Goal: Obtain resource: Download file/media

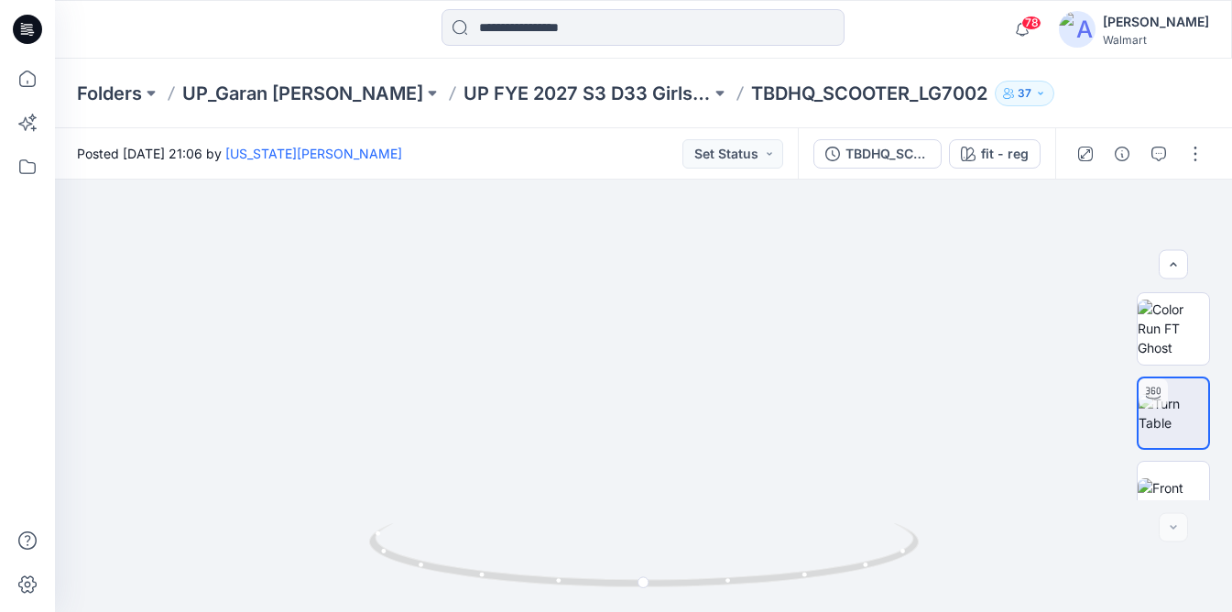
scroll to position [287, 0]
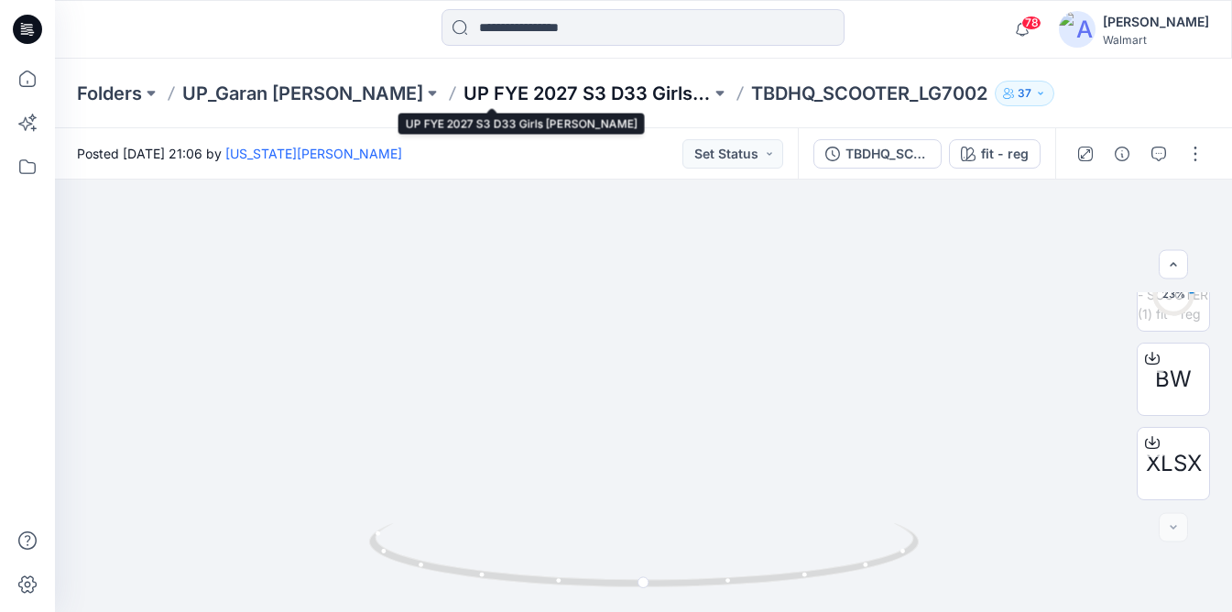
click at [572, 95] on p "UP FYE 2027 S3 D33 Girls [PERSON_NAME]" at bounding box center [586, 94] width 247 height 26
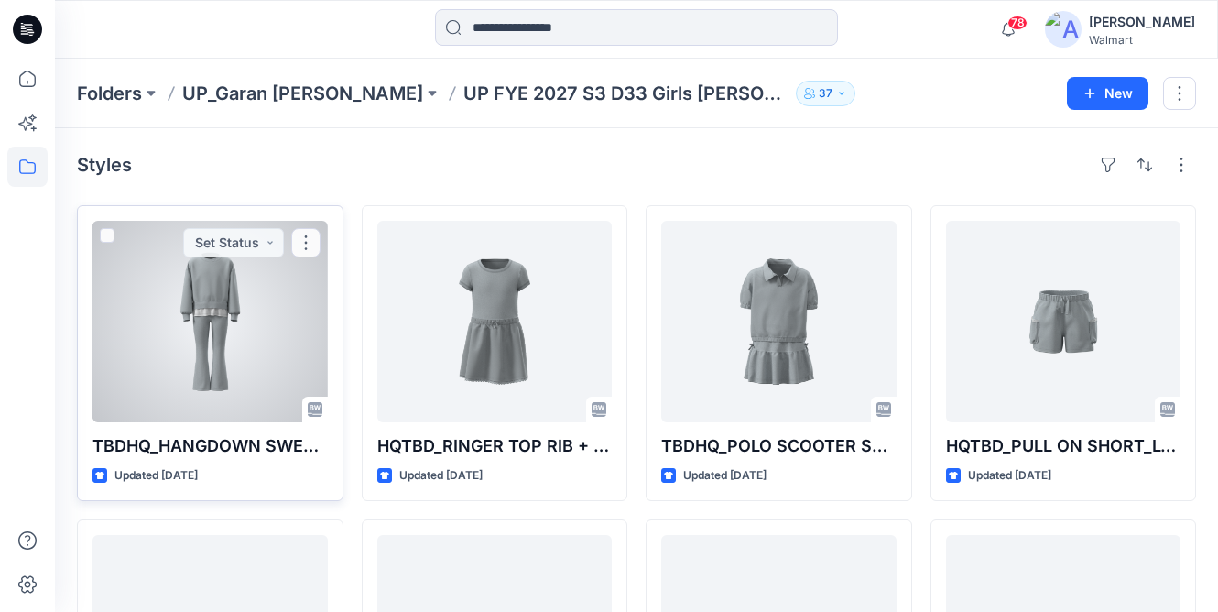
click at [231, 315] on div at bounding box center [210, 322] width 235 height 202
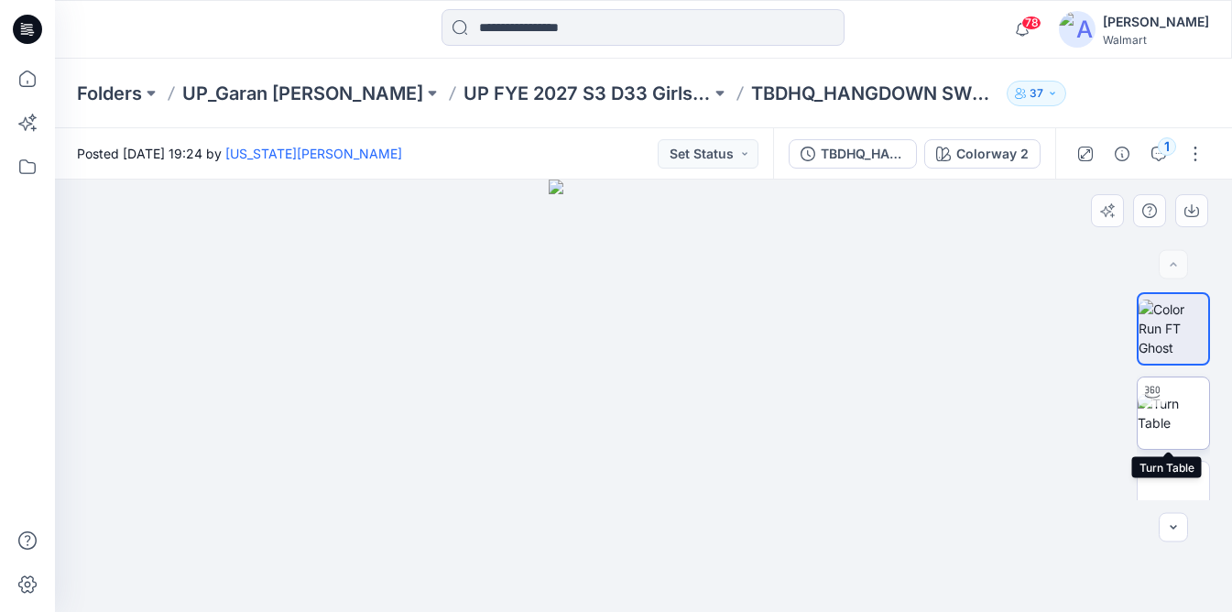
click at [1190, 404] on img at bounding box center [1173, 413] width 71 height 38
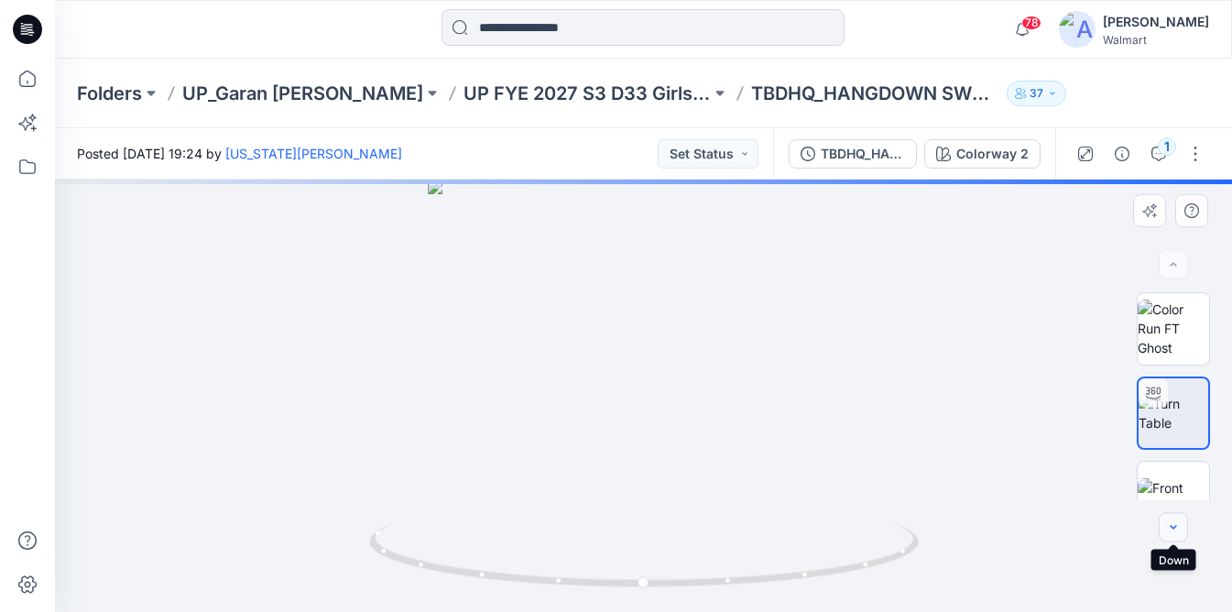
click at [1182, 522] on button "button" at bounding box center [1173, 527] width 29 height 29
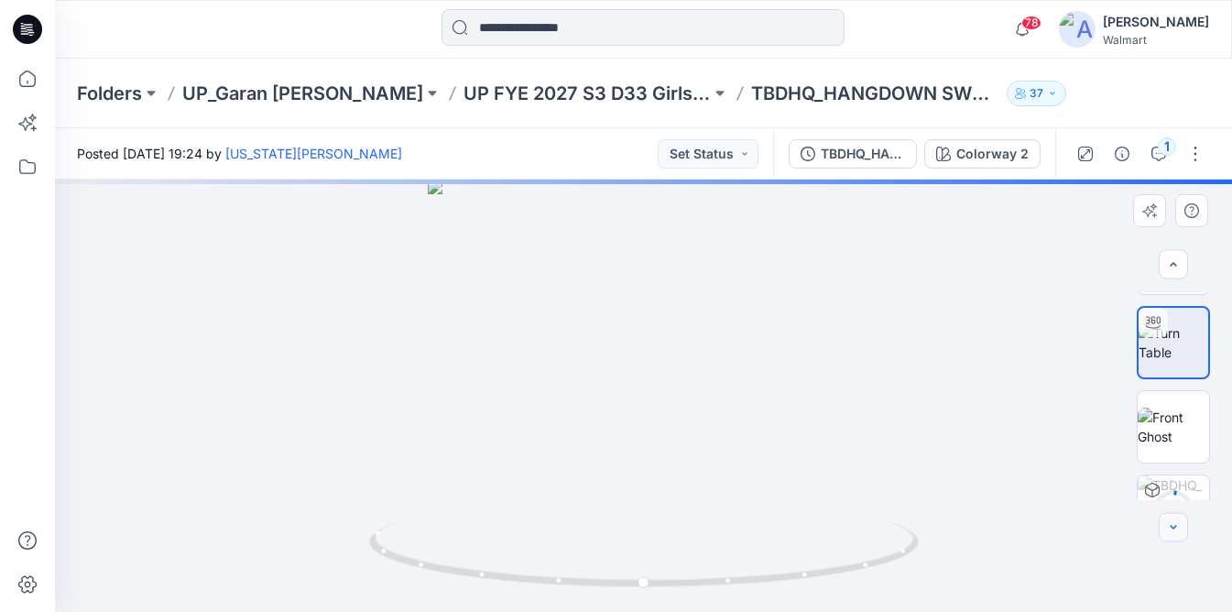
scroll to position [71, 0]
click at [1181, 518] on button "button" at bounding box center [1173, 527] width 29 height 29
click at [1180, 517] on button "button" at bounding box center [1173, 527] width 29 height 29
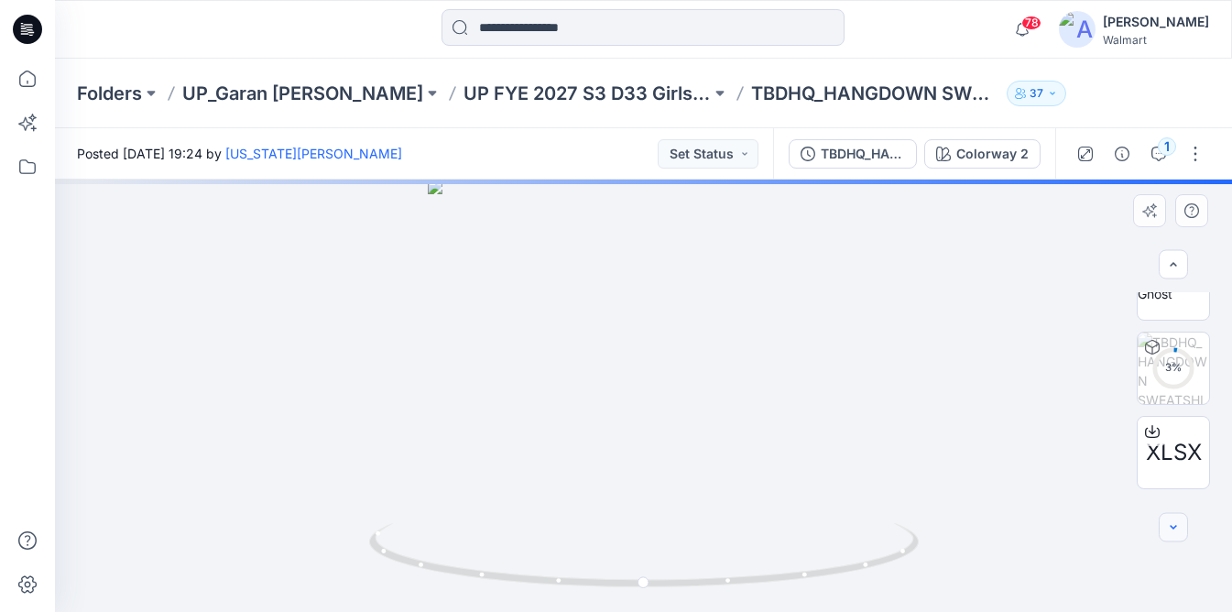
scroll to position [214, 0]
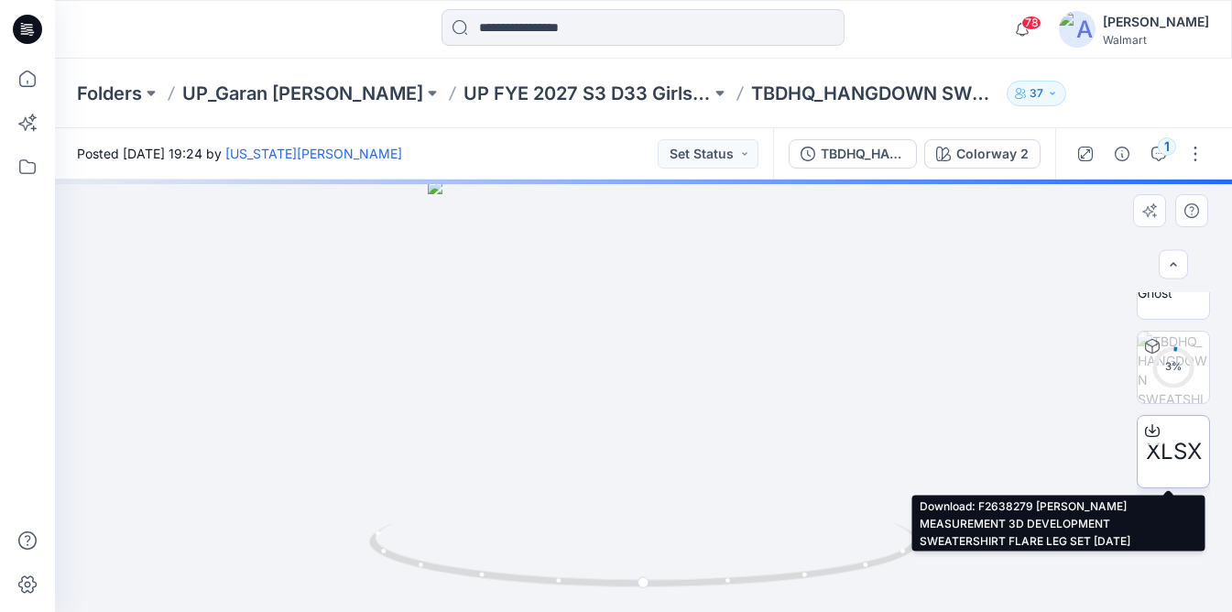
click at [1146, 430] on icon at bounding box center [1152, 430] width 15 height 15
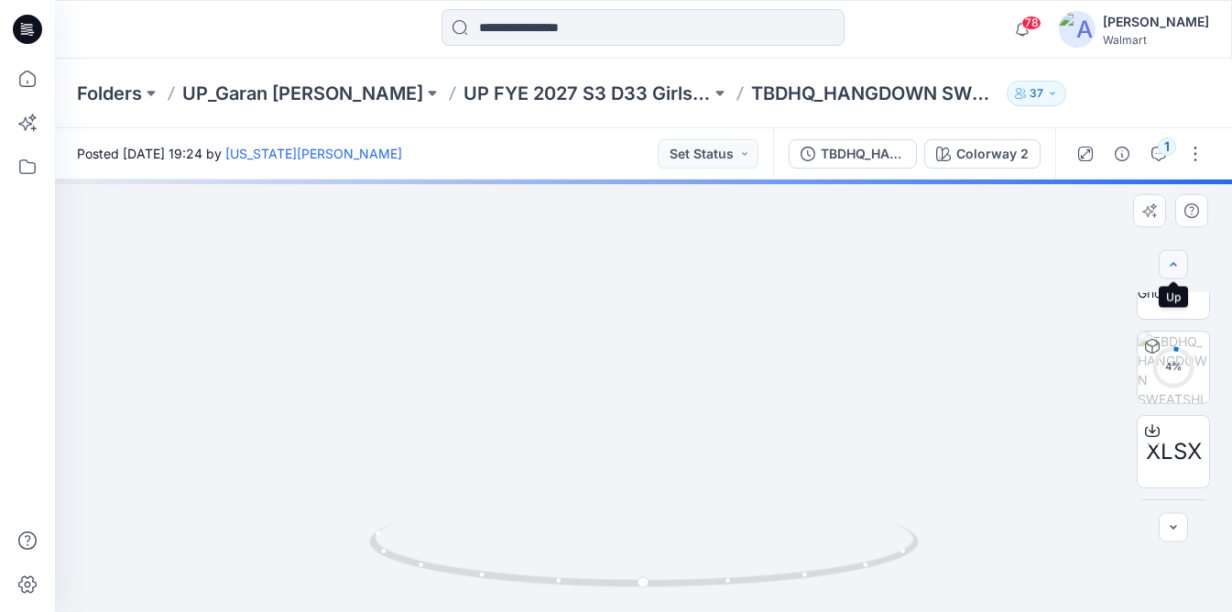
click at [1170, 273] on button "button" at bounding box center [1173, 264] width 29 height 29
click at [1175, 304] on div at bounding box center [1173, 270] width 73 height 73
click at [1186, 289] on img at bounding box center [1174, 270] width 70 height 38
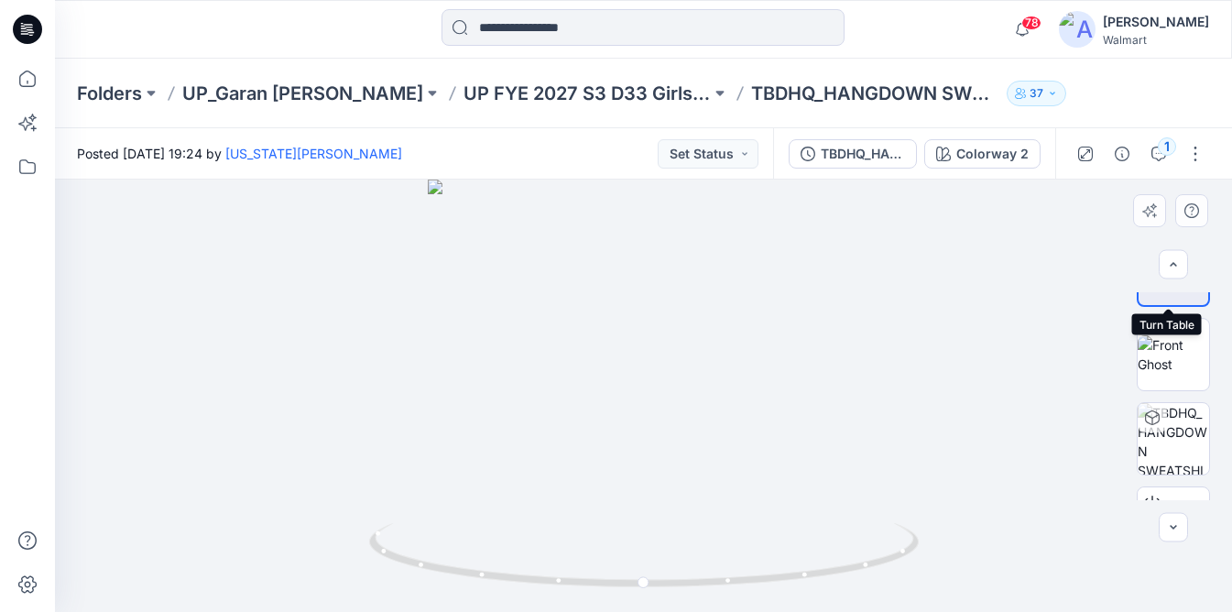
click at [1165, 289] on img at bounding box center [1174, 270] width 70 height 38
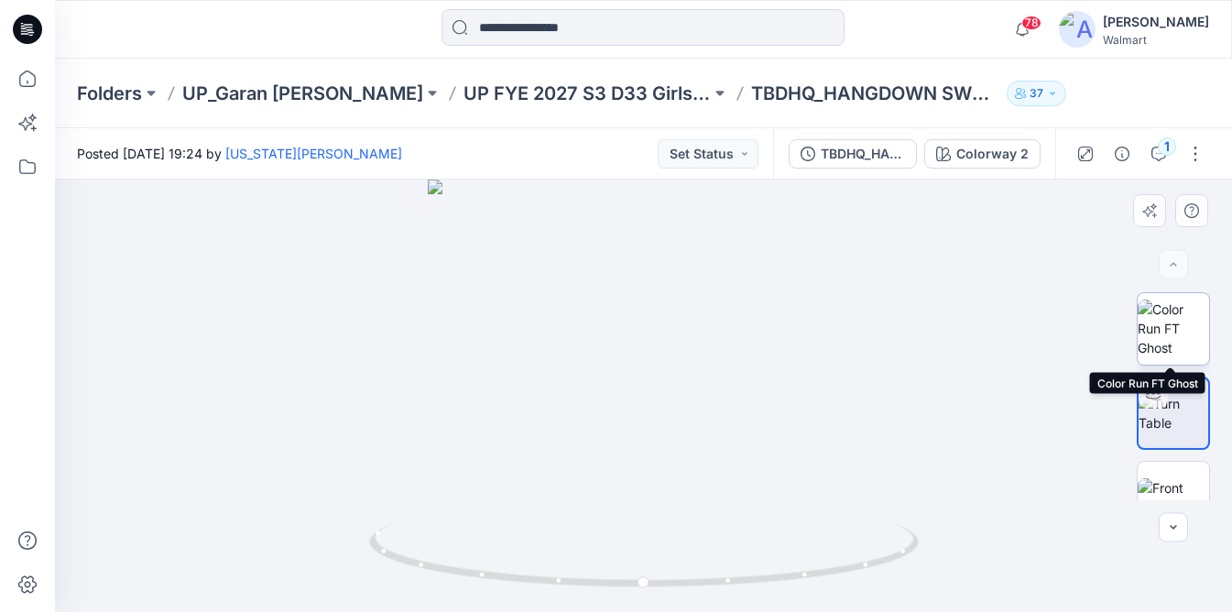
click at [1163, 322] on img at bounding box center [1173, 329] width 71 height 58
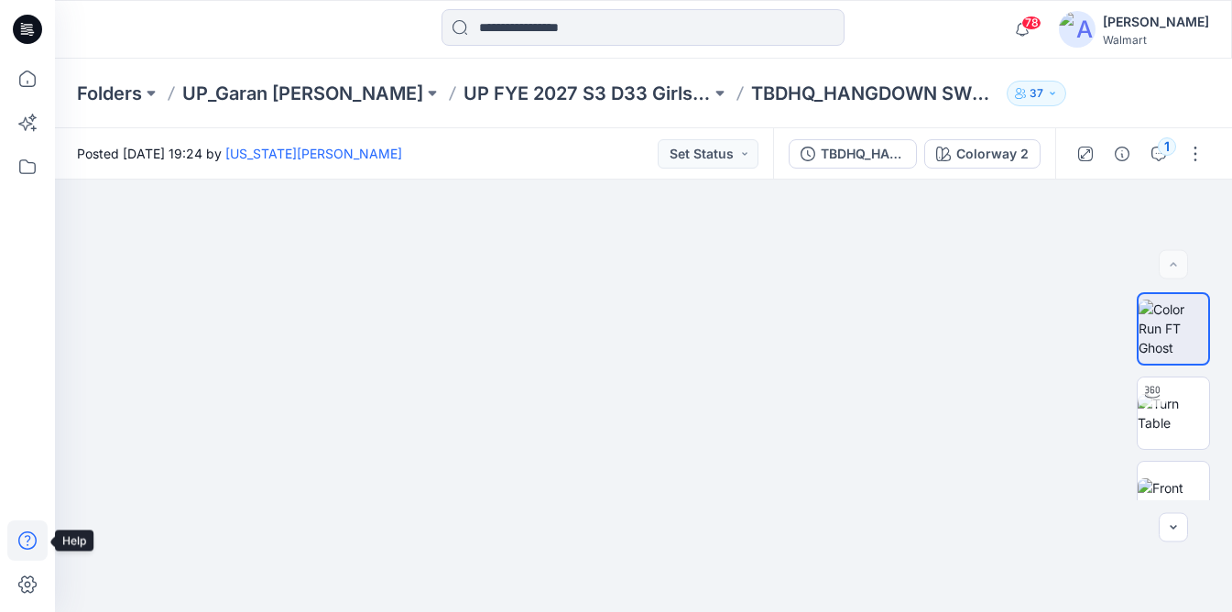
click at [21, 556] on icon at bounding box center [27, 540] width 40 height 40
click at [1193, 432] on img at bounding box center [1173, 413] width 71 height 38
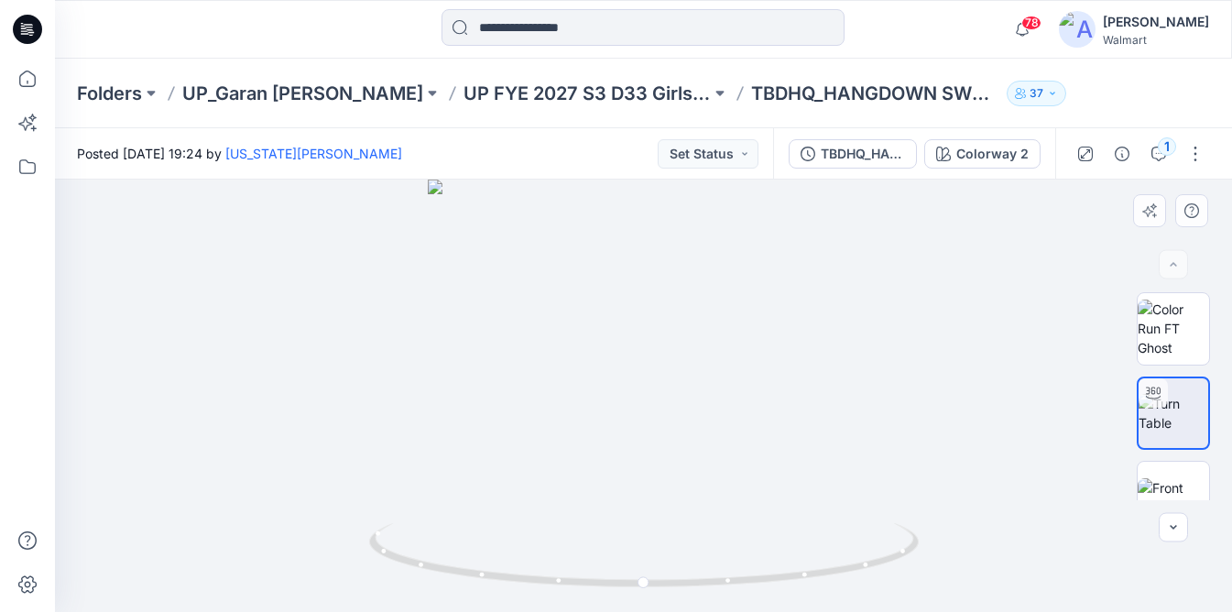
click at [1189, 534] on div at bounding box center [643, 396] width 1177 height 432
click at [1172, 535] on button "button" at bounding box center [1173, 527] width 29 height 29
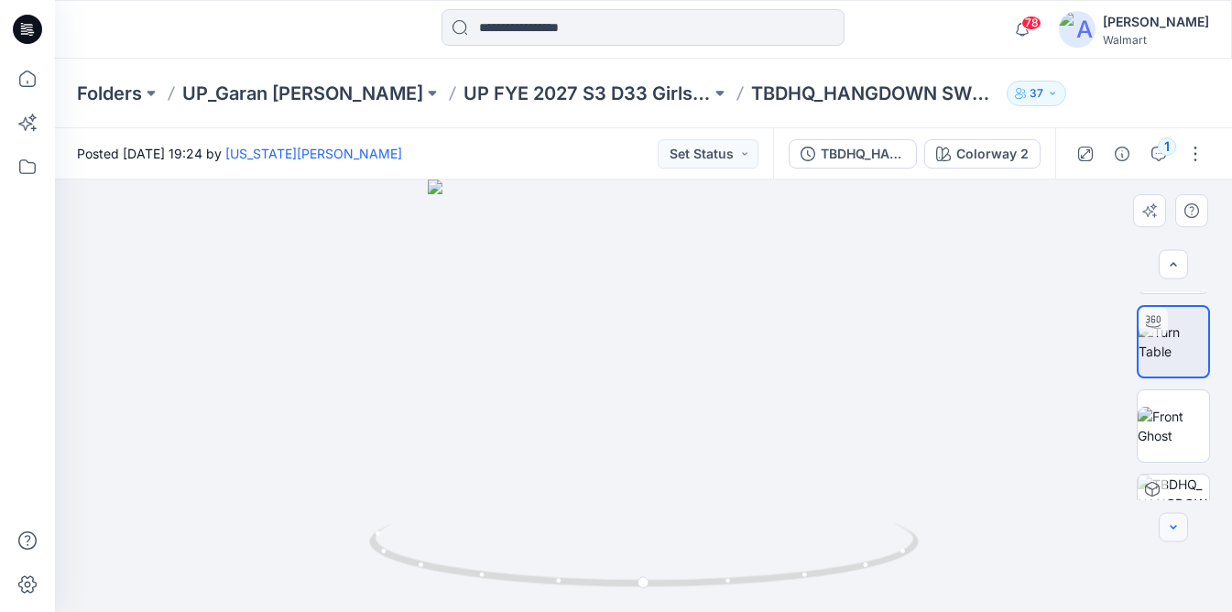
click at [1172, 535] on button "button" at bounding box center [1173, 527] width 29 height 29
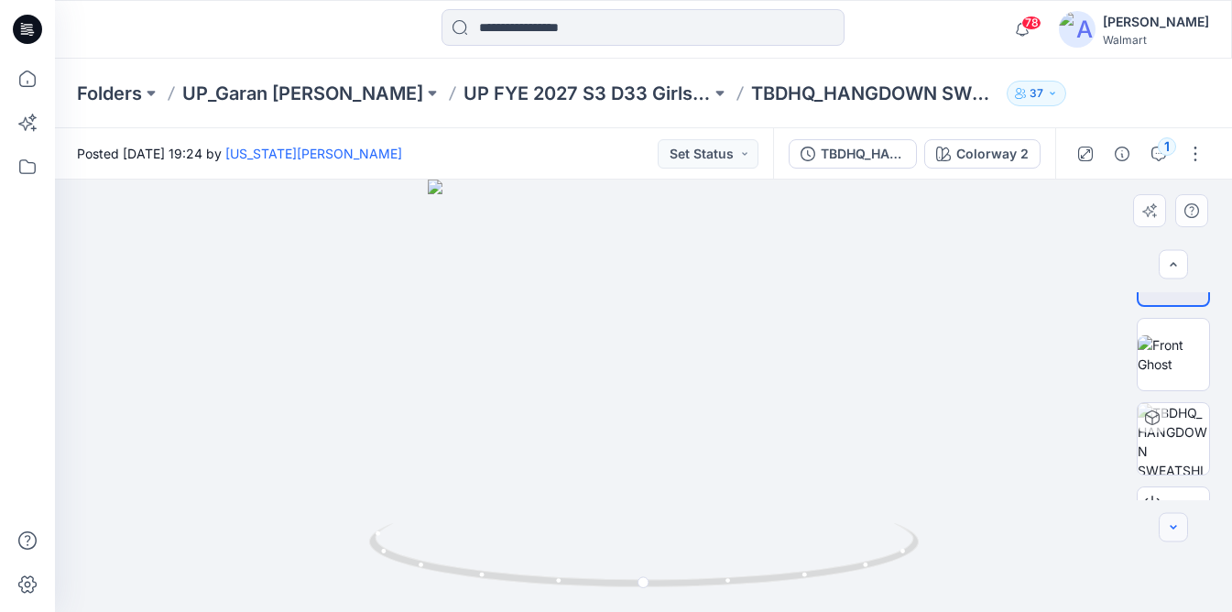
click at [1172, 535] on button "button" at bounding box center [1173, 527] width 29 height 29
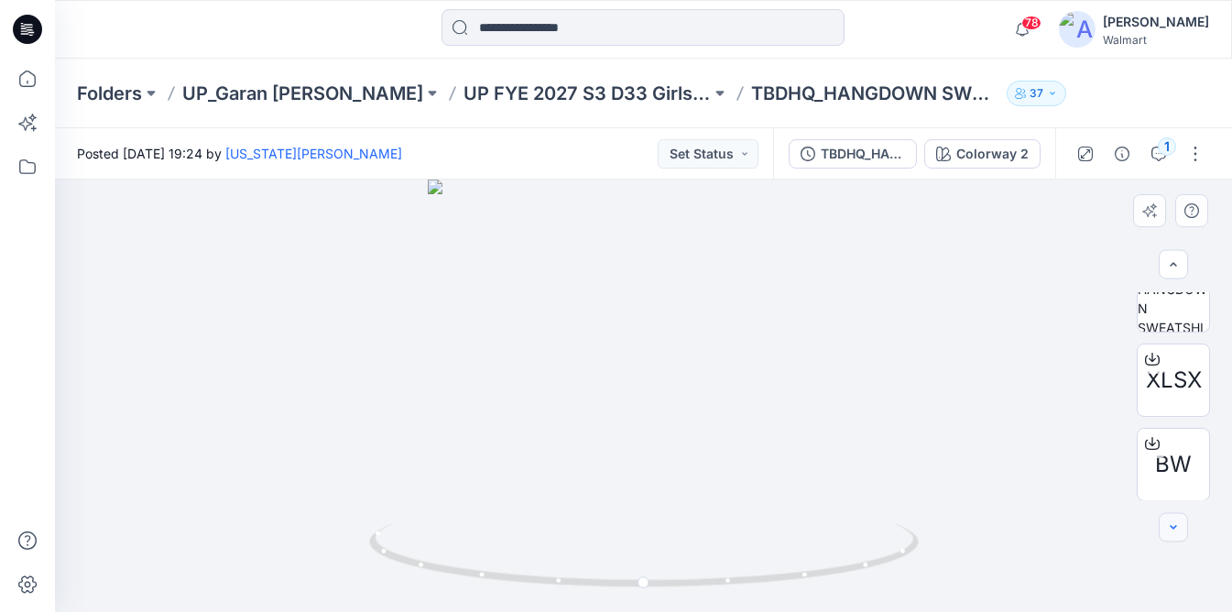
click at [1172, 535] on button "button" at bounding box center [1173, 527] width 29 height 29
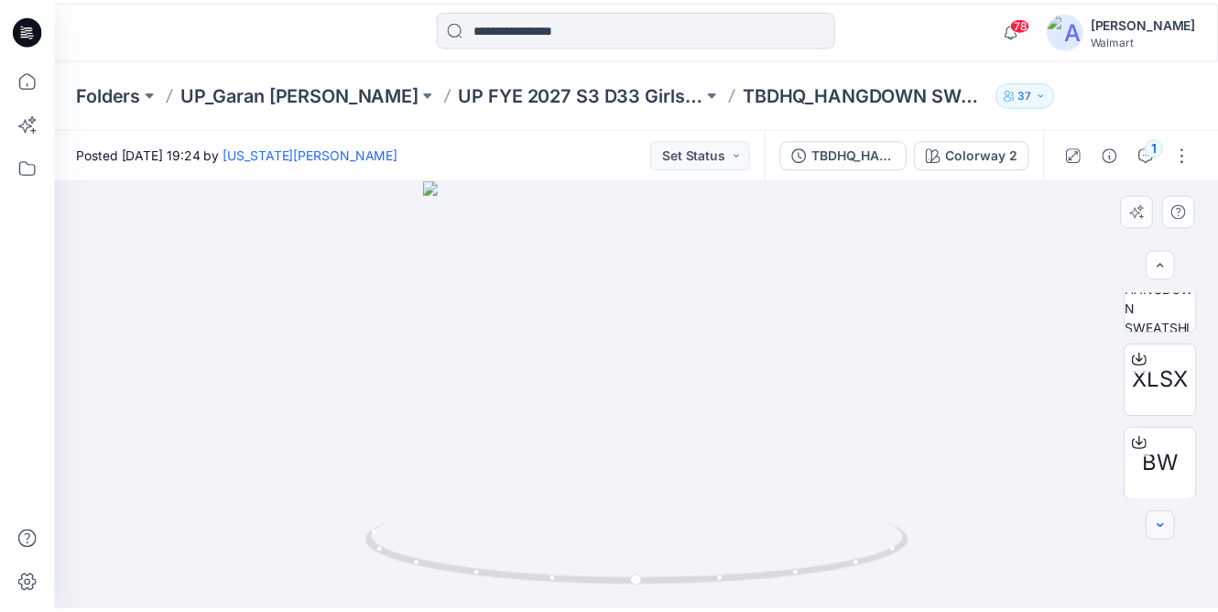
scroll to position [287, 0]
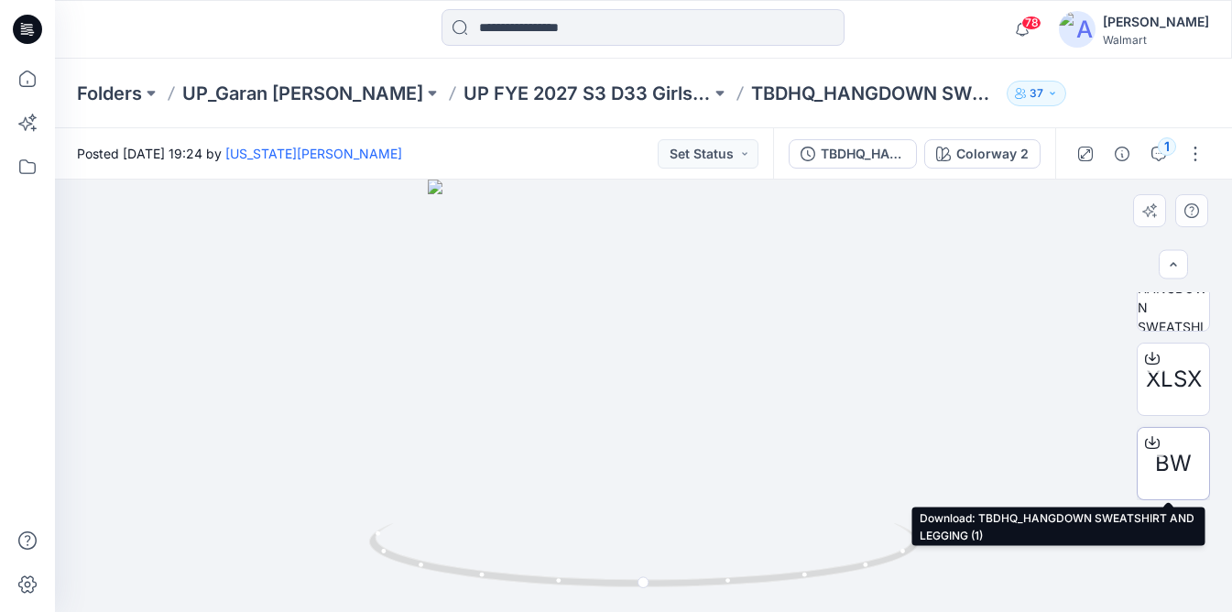
click at [1148, 444] on icon at bounding box center [1152, 442] width 15 height 15
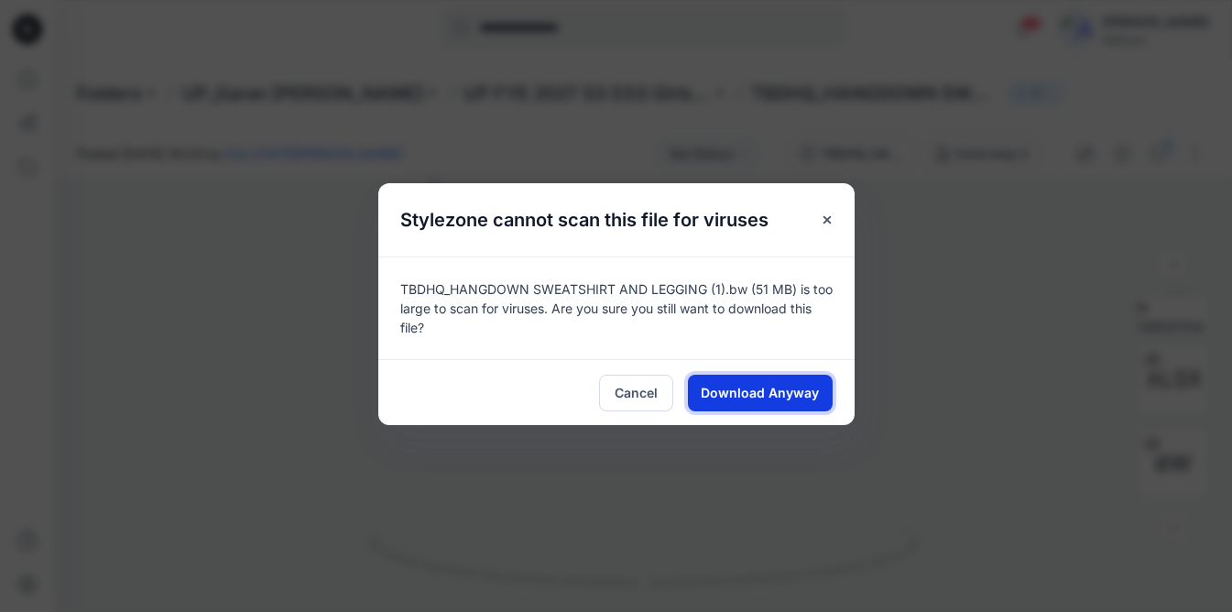
click at [747, 387] on span "Download Anyway" at bounding box center [760, 392] width 118 height 19
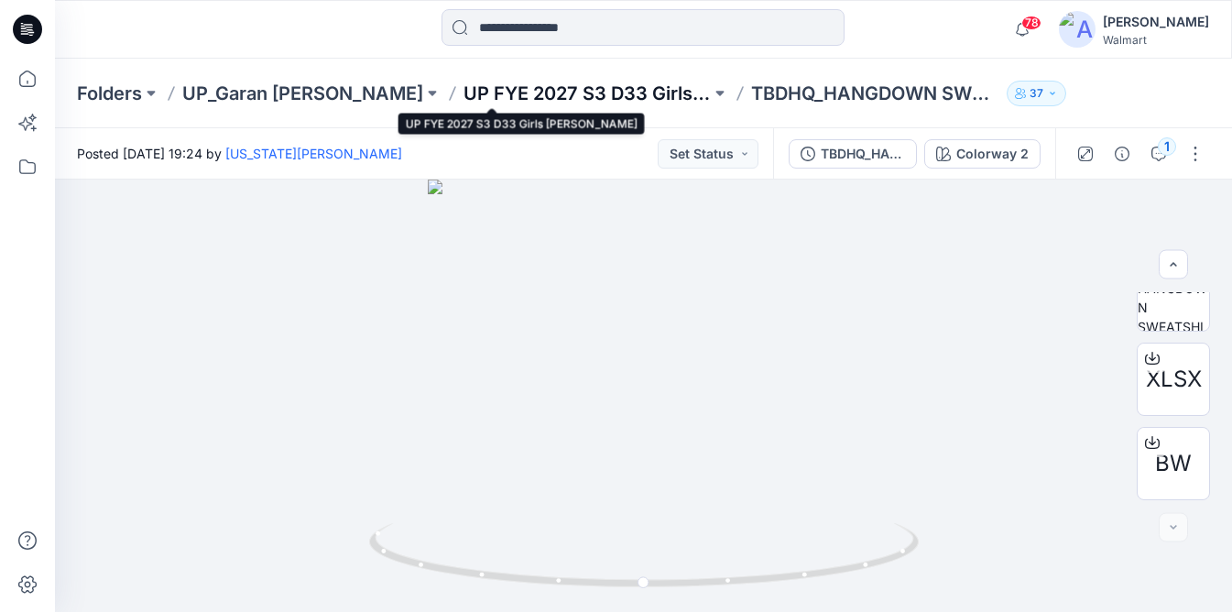
click at [496, 97] on p "UP FYE 2027 S3 D33 Girls [PERSON_NAME]" at bounding box center [586, 94] width 247 height 26
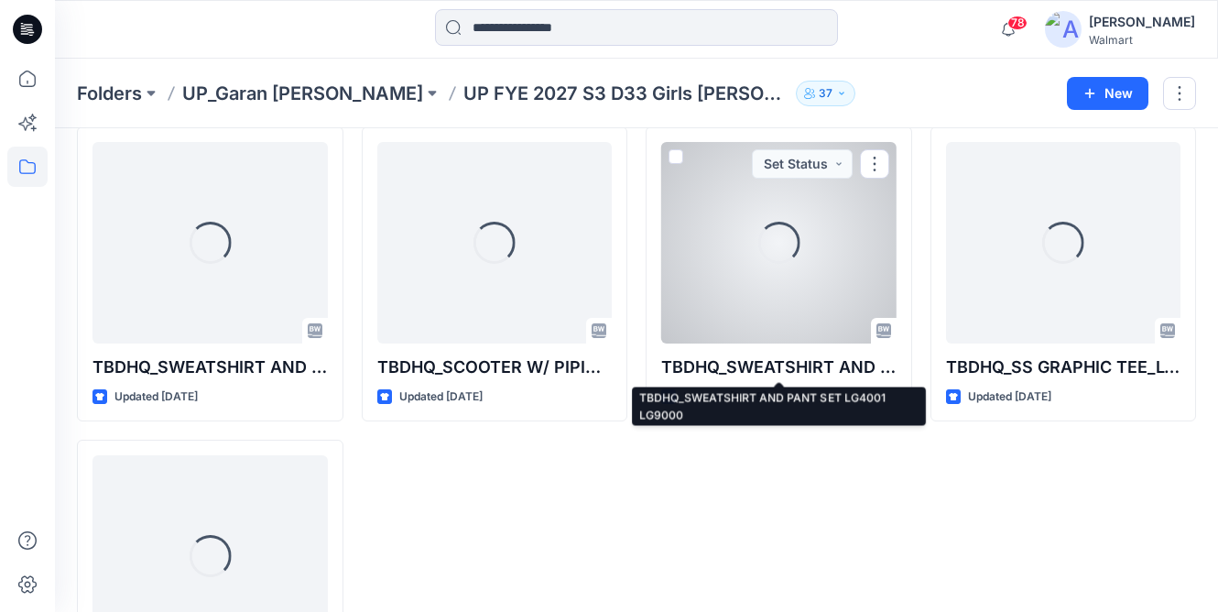
scroll to position [1035, 0]
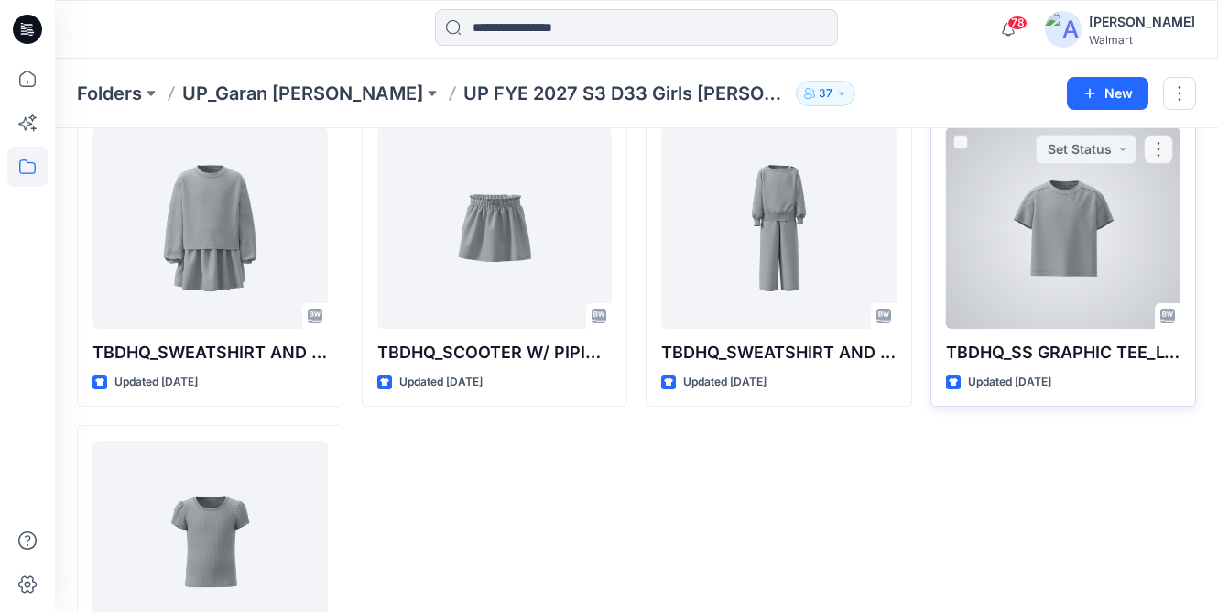
click at [1094, 256] on div at bounding box center [1063, 228] width 235 height 202
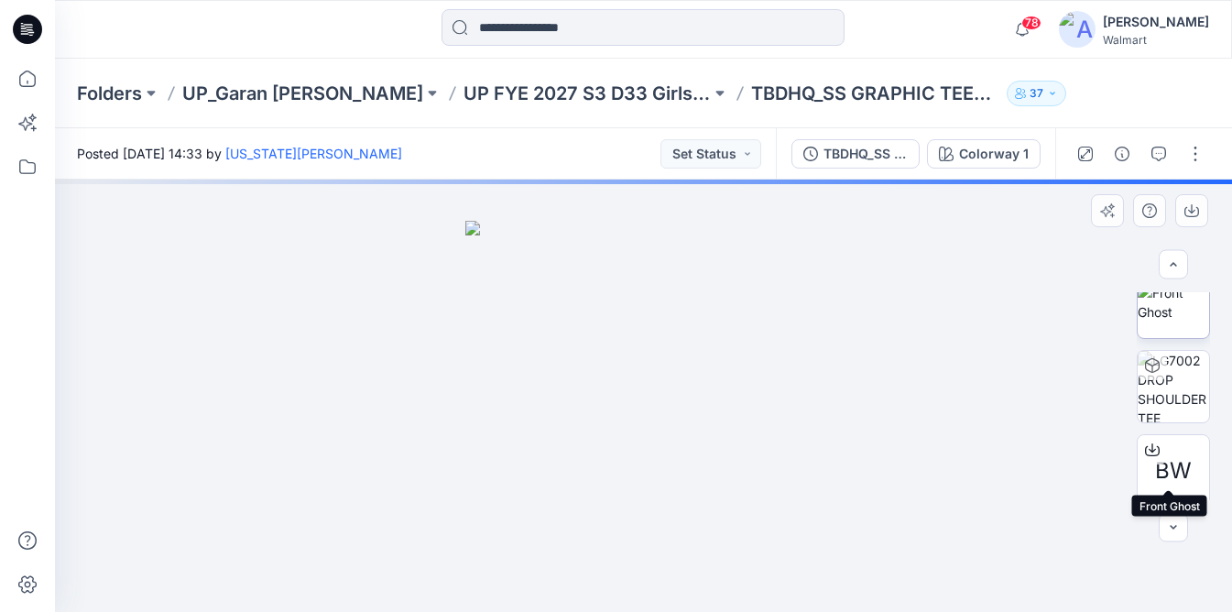
scroll to position [287, 0]
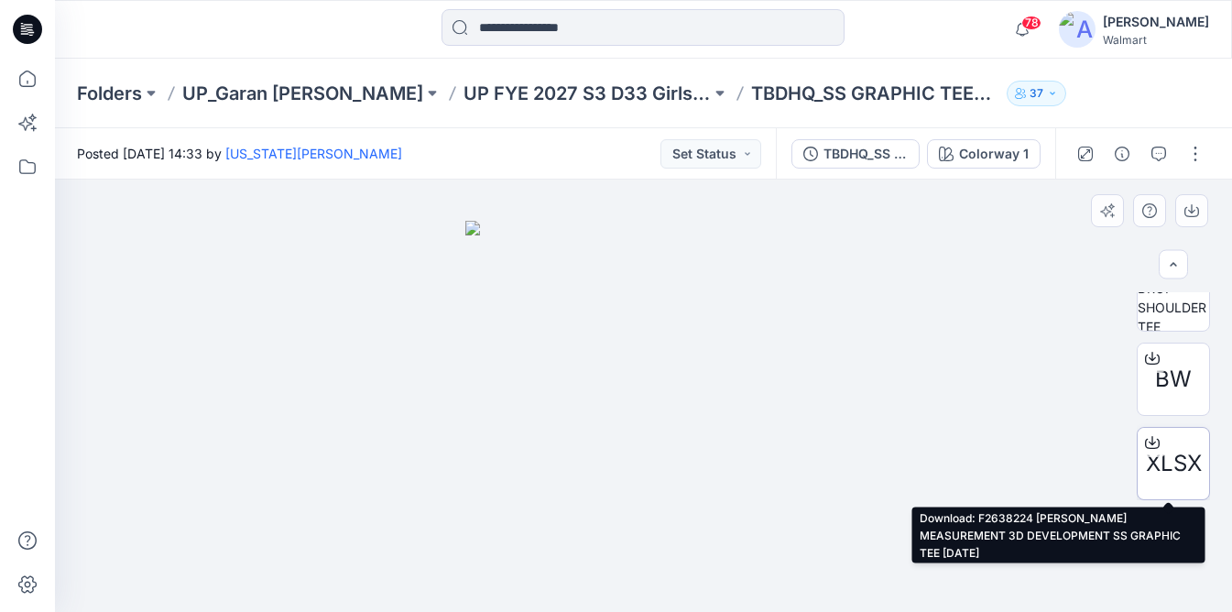
click at [1145, 440] on icon at bounding box center [1152, 442] width 15 height 15
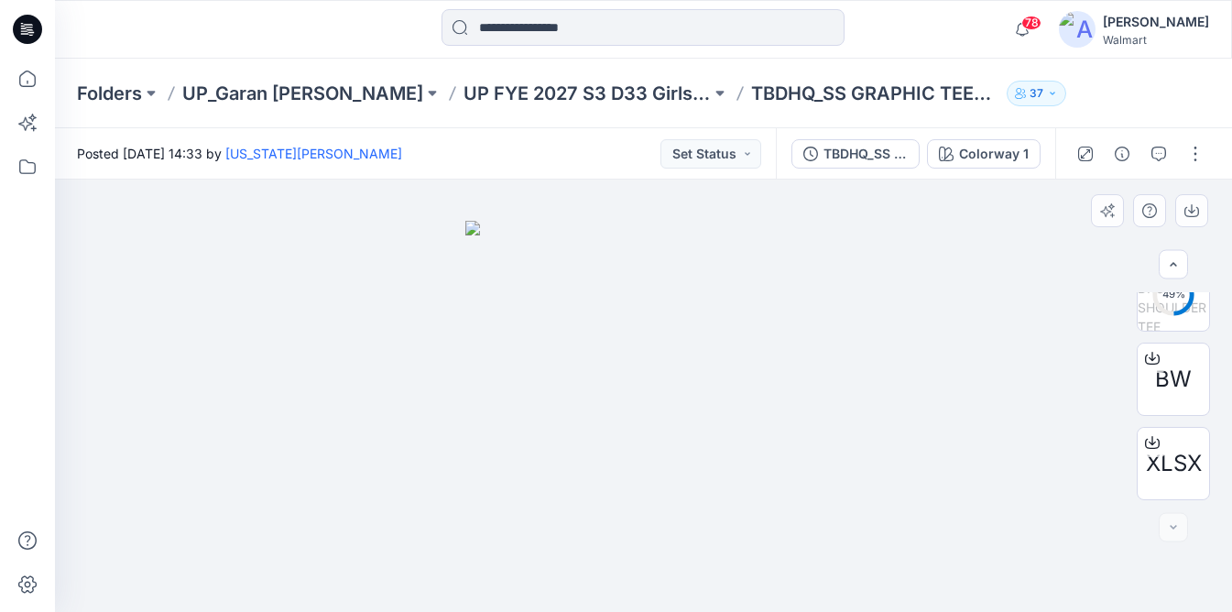
click at [1068, 320] on div at bounding box center [643, 396] width 1177 height 432
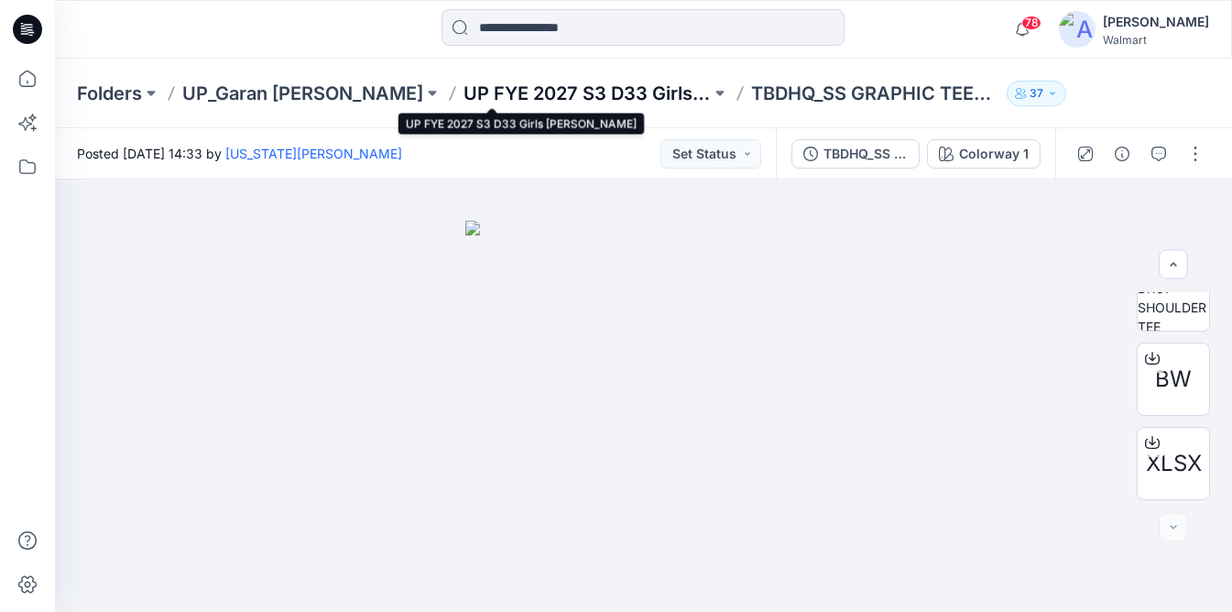
click at [524, 88] on p "UP FYE 2027 S3 D33 Girls [PERSON_NAME]" at bounding box center [586, 94] width 247 height 26
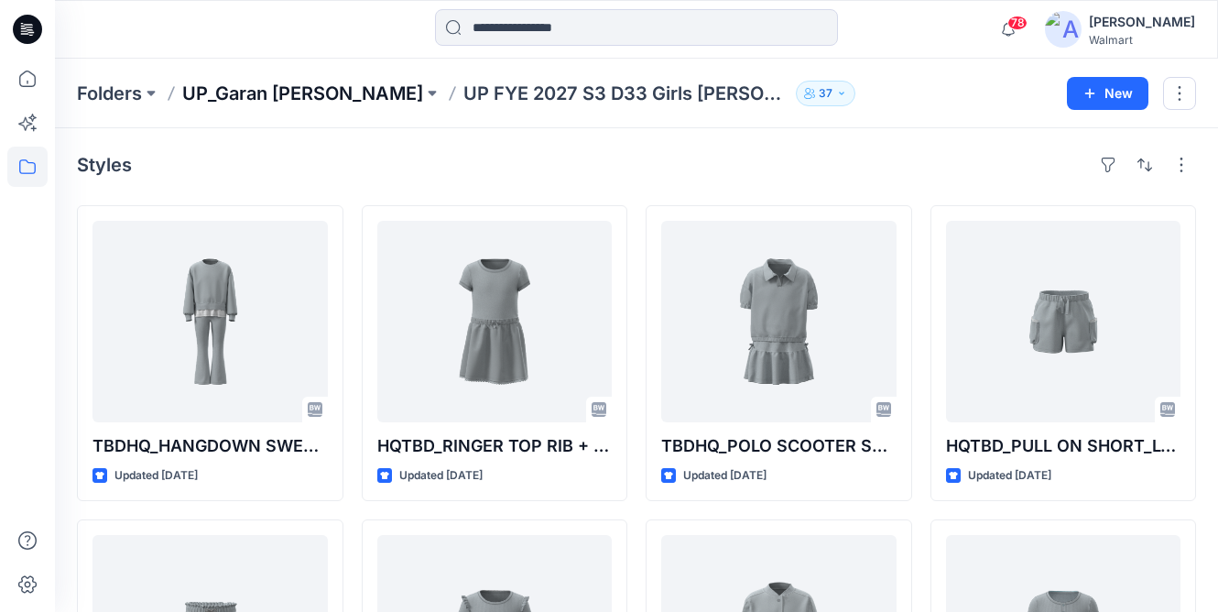
click at [281, 93] on p "UP_Garan [PERSON_NAME]" at bounding box center [302, 94] width 241 height 26
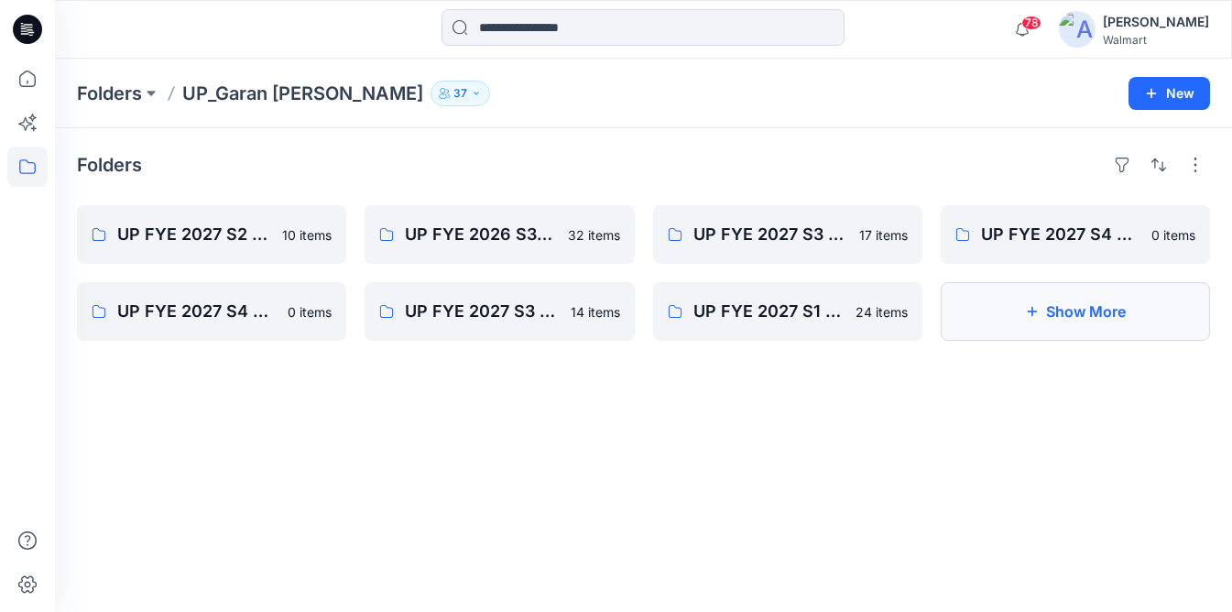
click at [988, 318] on button "Show More" at bounding box center [1075, 311] width 269 height 59
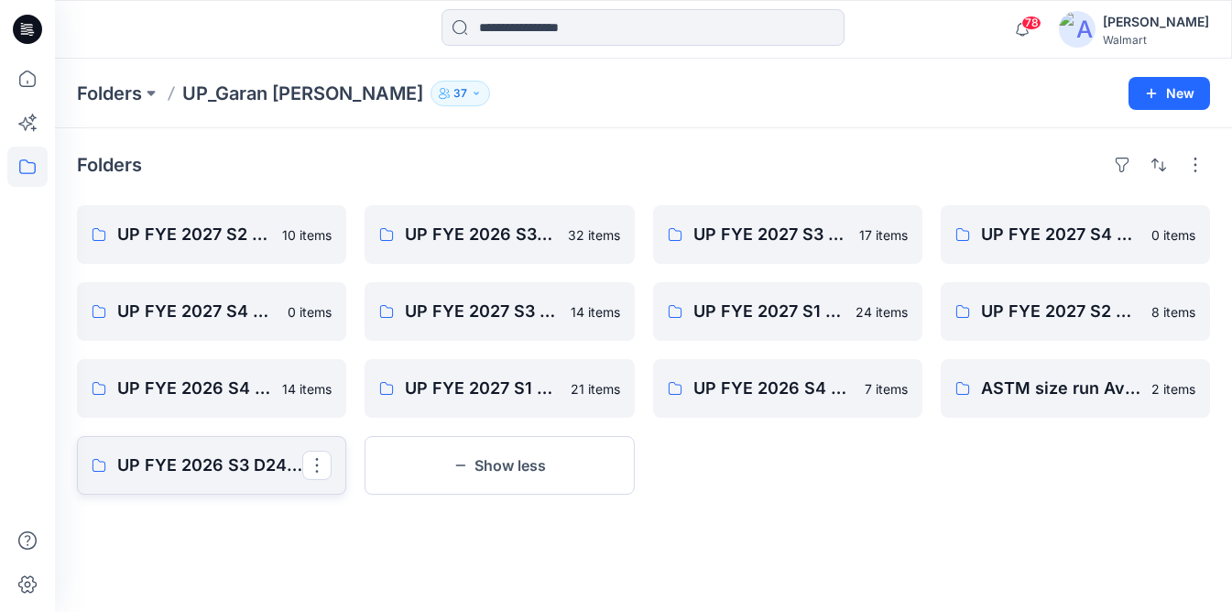
click at [157, 479] on link "UP FYE 2026 S3 D24 Boys [PERSON_NAME]" at bounding box center [211, 465] width 269 height 59
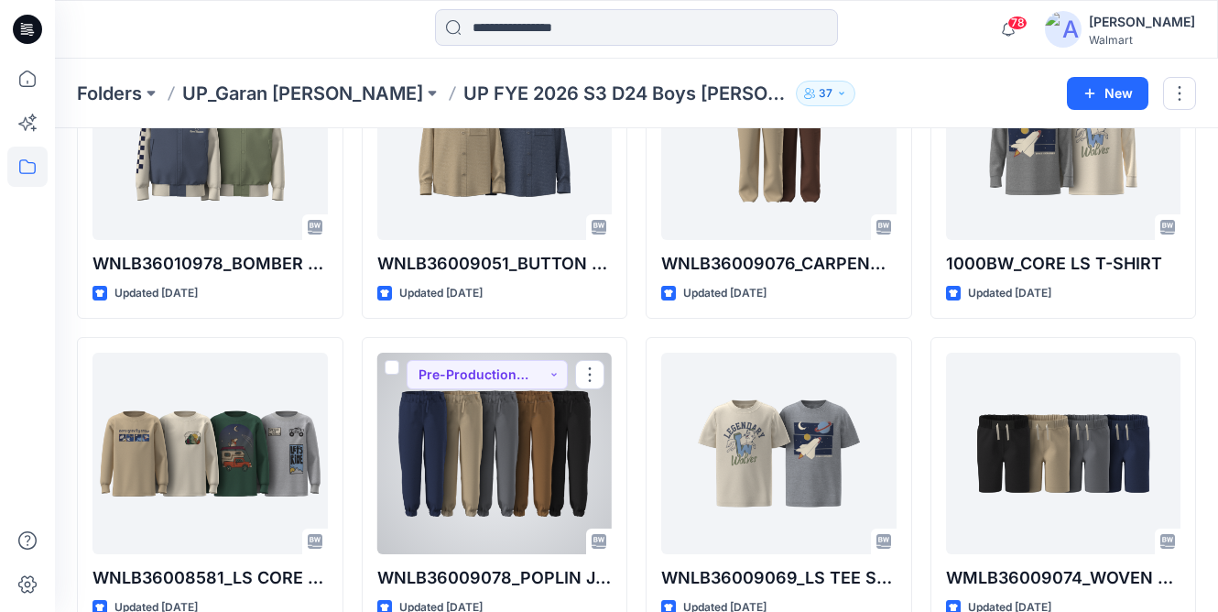
scroll to position [1479, 0]
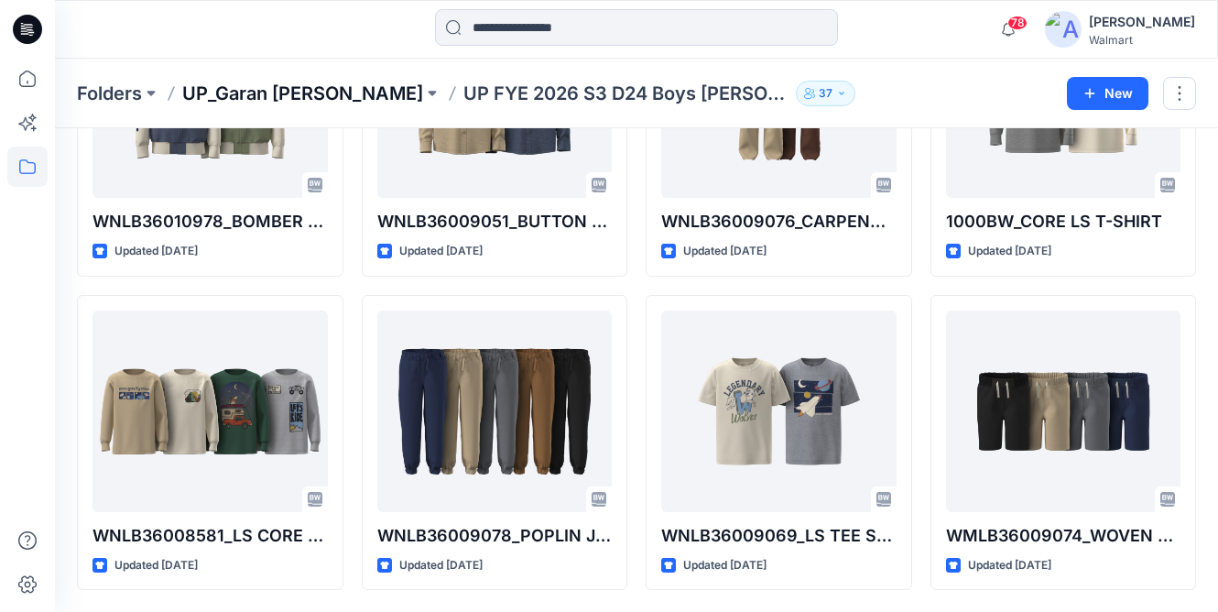
click at [248, 92] on p "UP_Garan [PERSON_NAME]" at bounding box center [302, 94] width 241 height 26
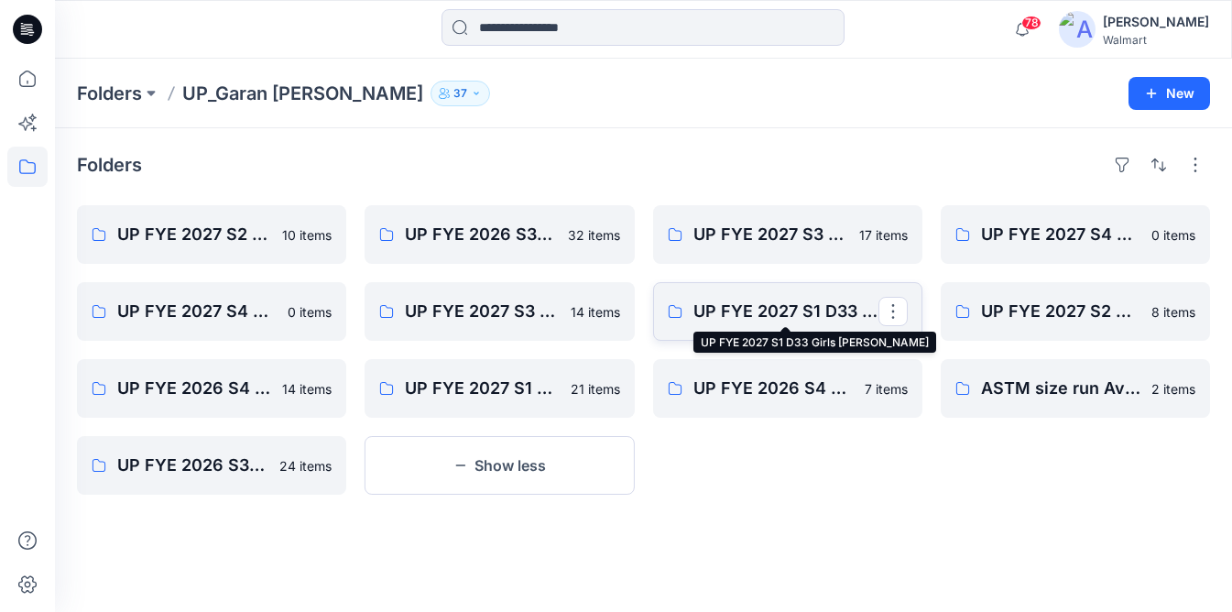
click at [820, 306] on p "UP FYE 2027 S1 D33 Girls [PERSON_NAME]" at bounding box center [785, 312] width 185 height 26
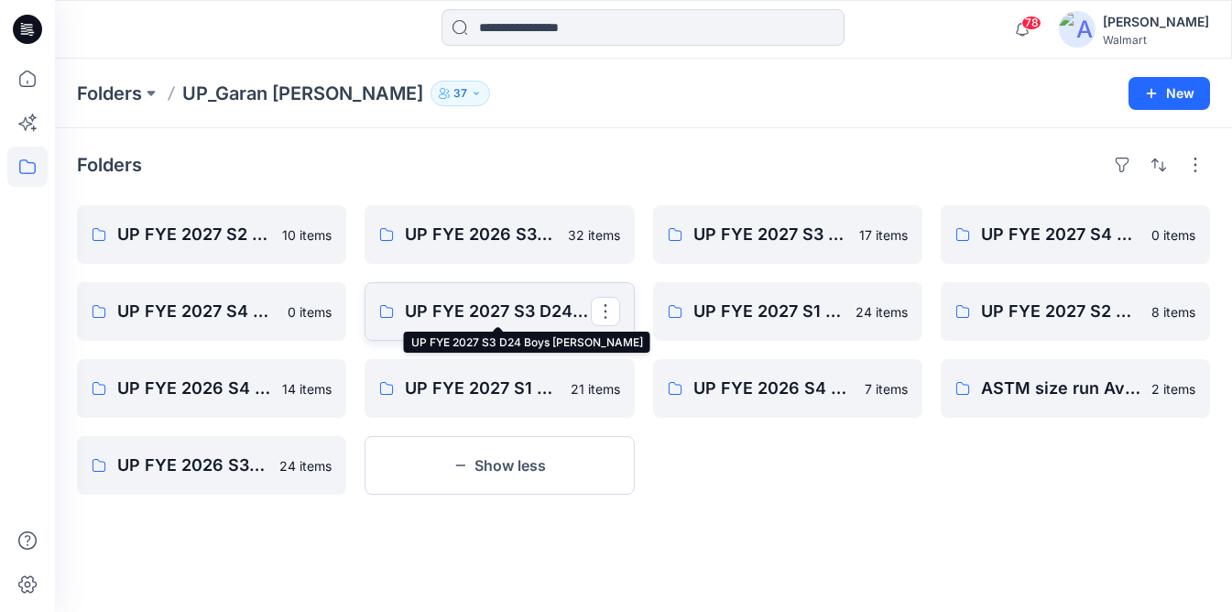
click at [538, 308] on p "UP FYE 2027 S3 D24 Boys [PERSON_NAME]" at bounding box center [497, 312] width 185 height 26
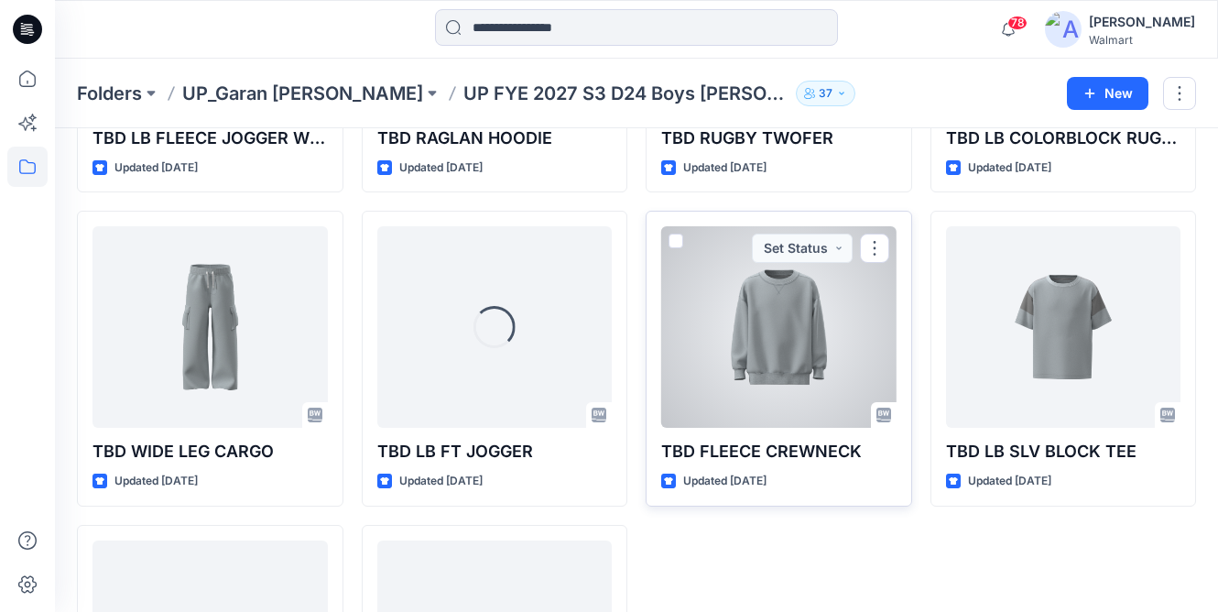
scroll to position [624, 0]
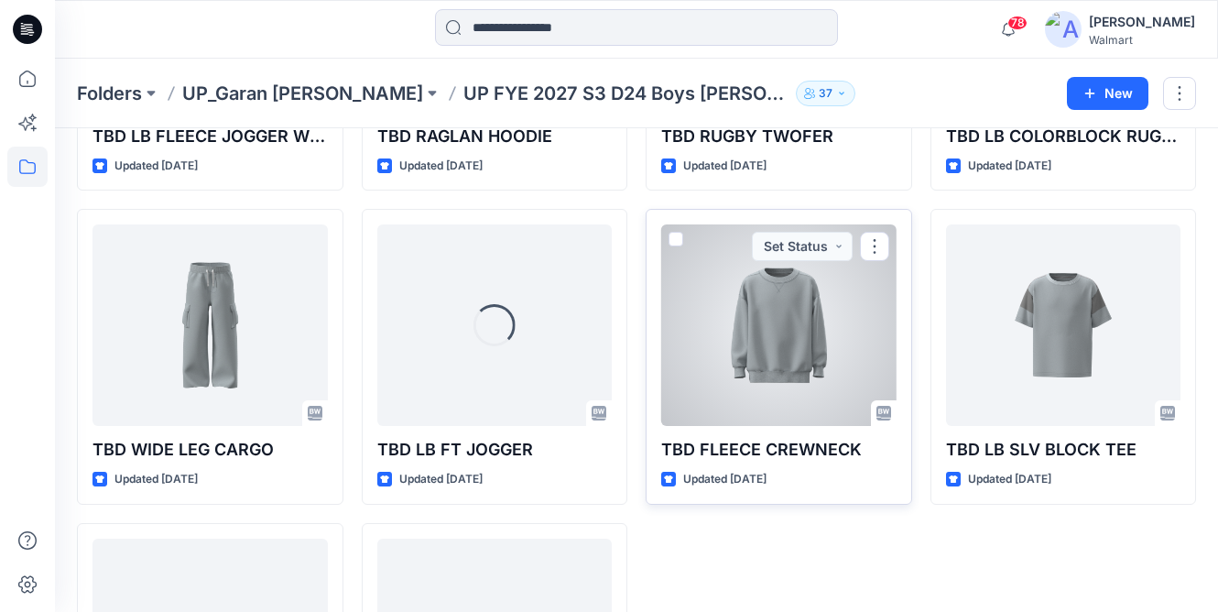
click at [808, 404] on div at bounding box center [778, 325] width 235 height 202
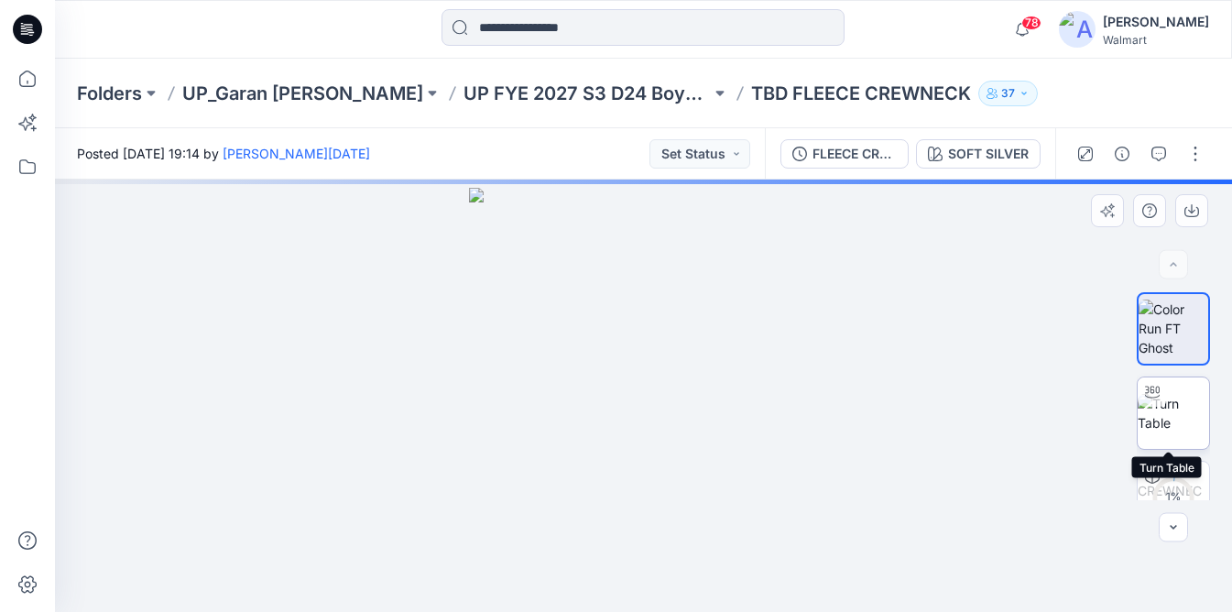
click at [1154, 425] on img at bounding box center [1173, 413] width 71 height 38
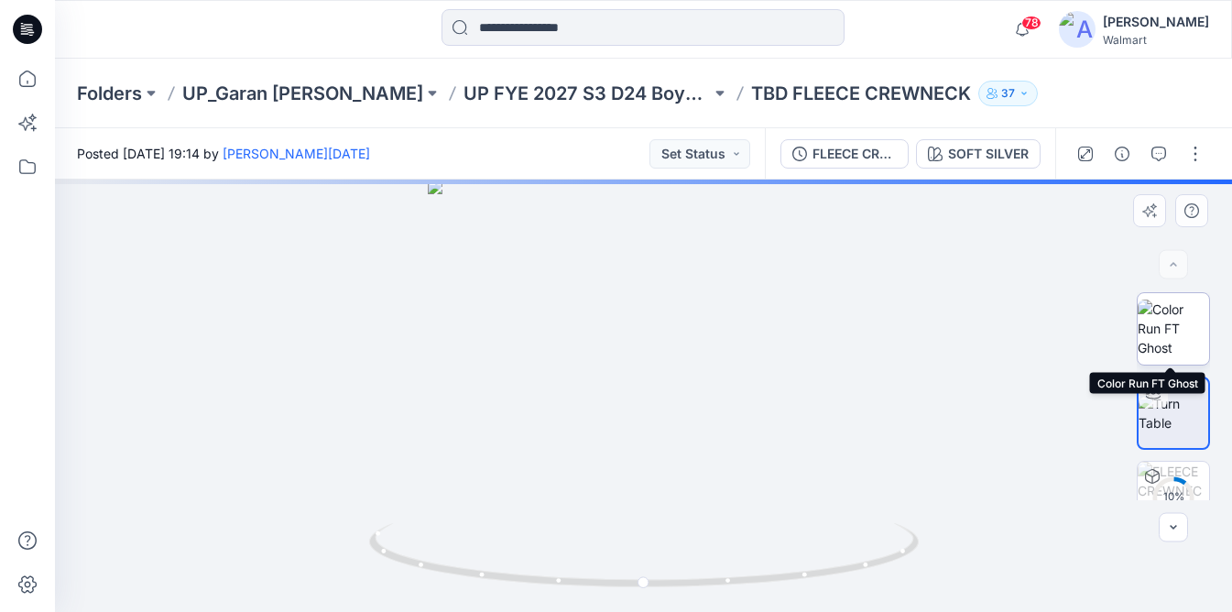
click at [1183, 346] on img at bounding box center [1173, 329] width 71 height 58
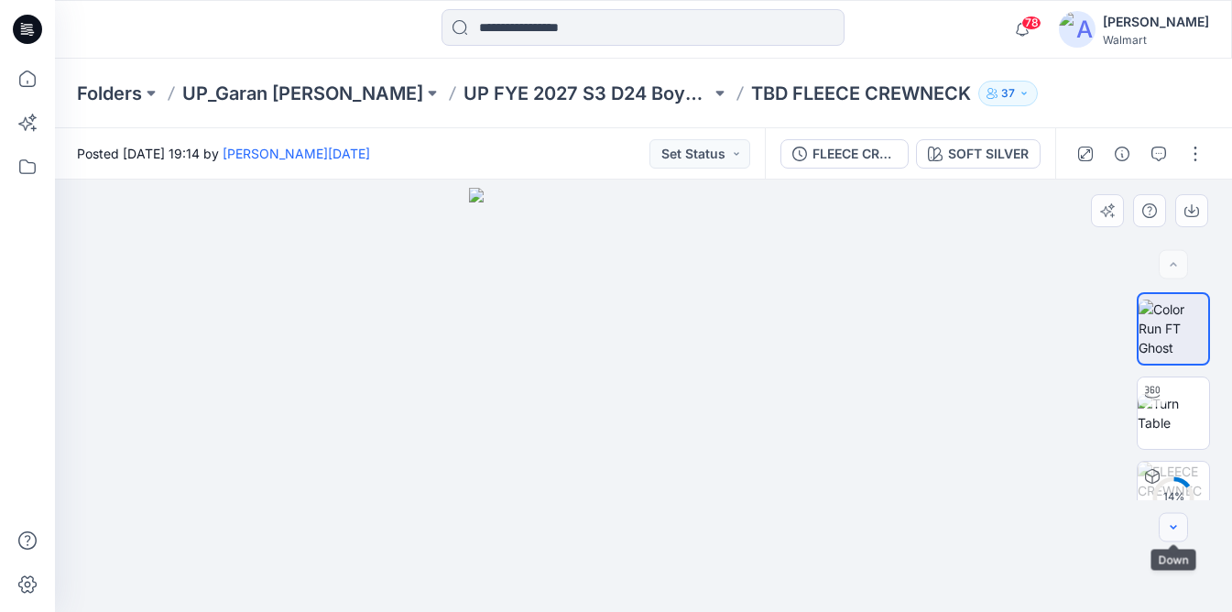
click at [1172, 528] on icon "button" at bounding box center [1173, 527] width 6 height 4
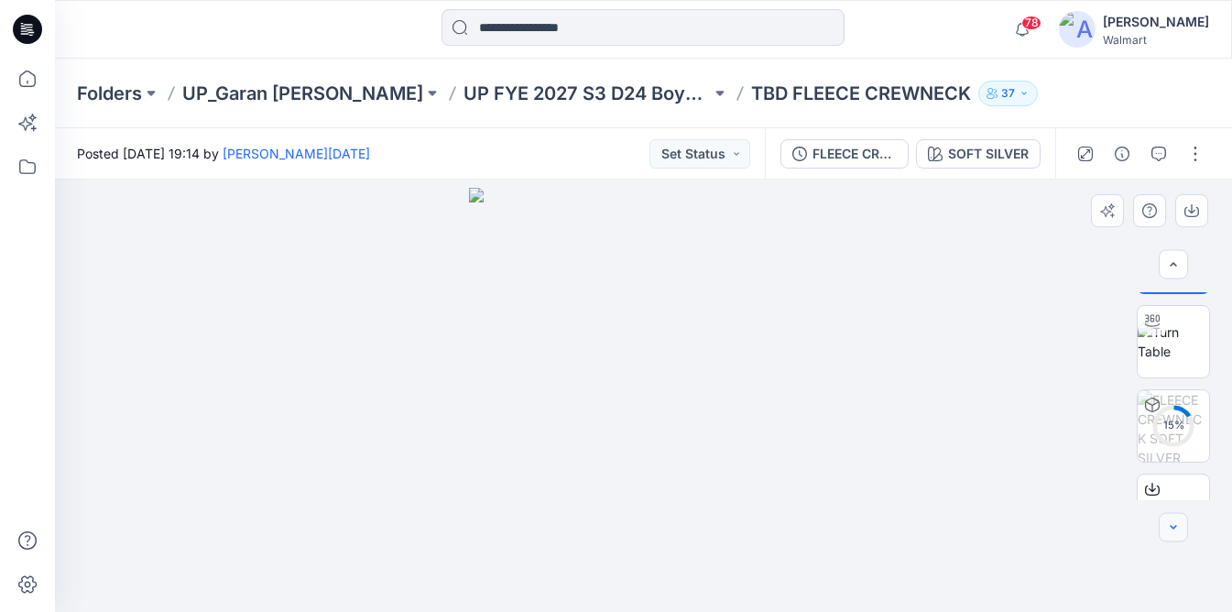
click at [1172, 528] on icon "button" at bounding box center [1173, 527] width 6 height 4
click at [1172, 528] on div at bounding box center [1173, 527] width 29 height 29
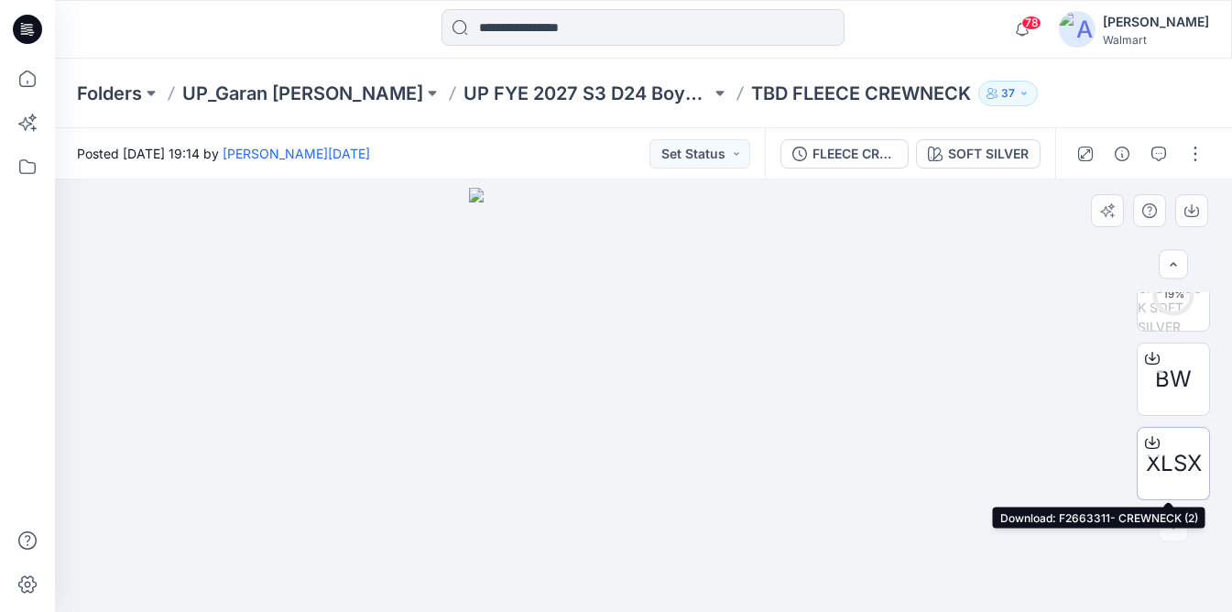
click at [1151, 443] on icon at bounding box center [1152, 442] width 15 height 15
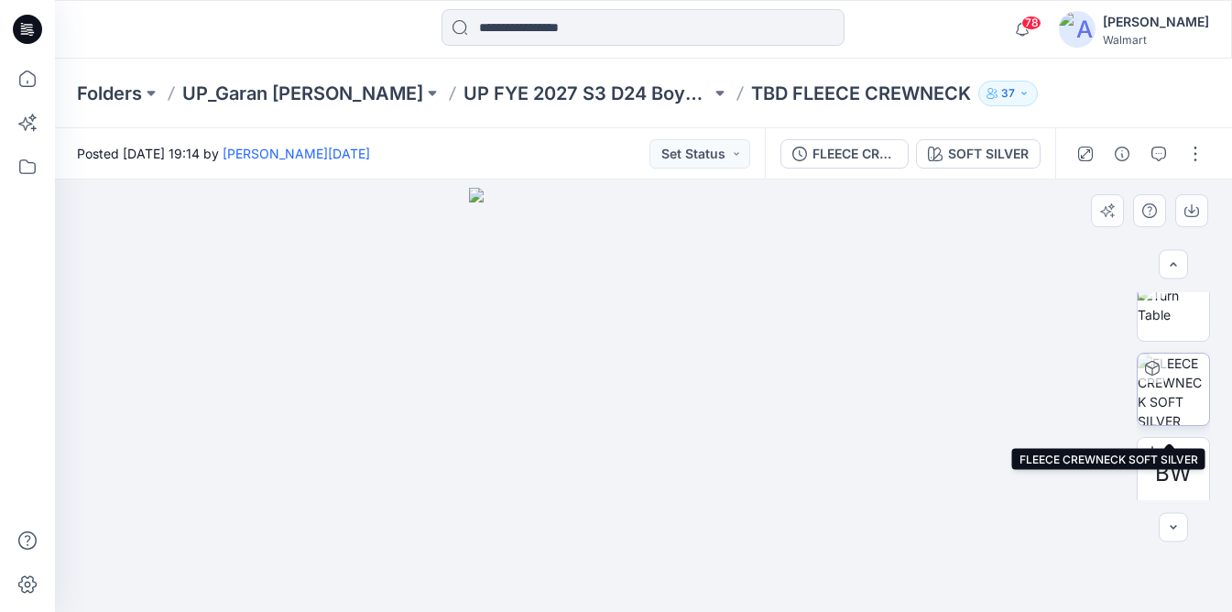
scroll to position [0, 0]
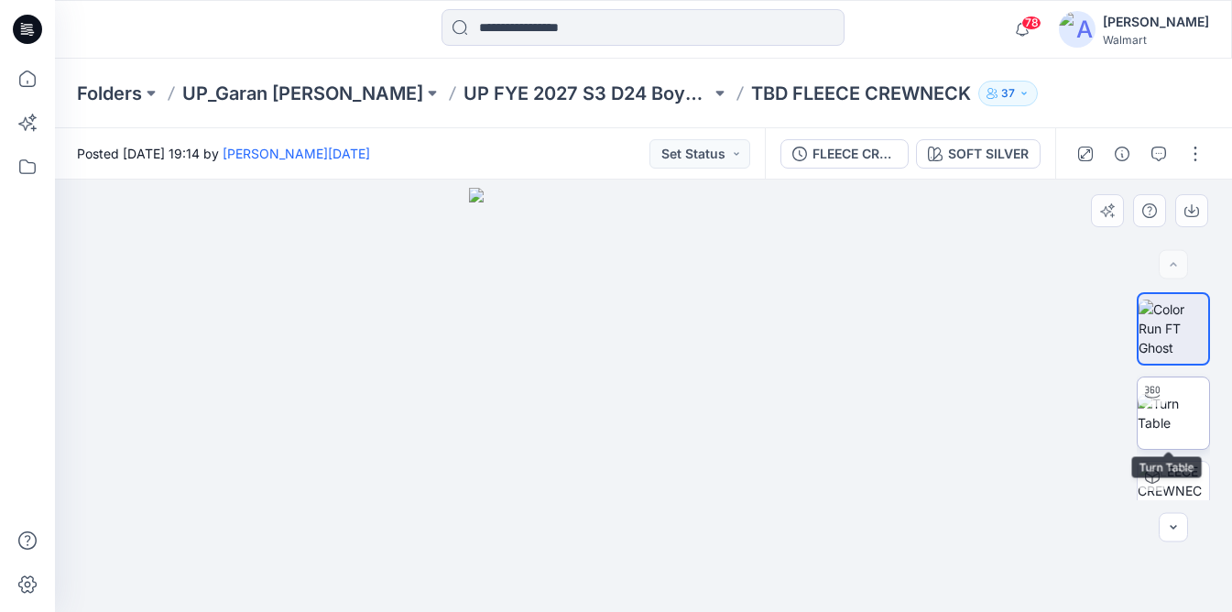
click at [1172, 426] on img at bounding box center [1173, 413] width 71 height 38
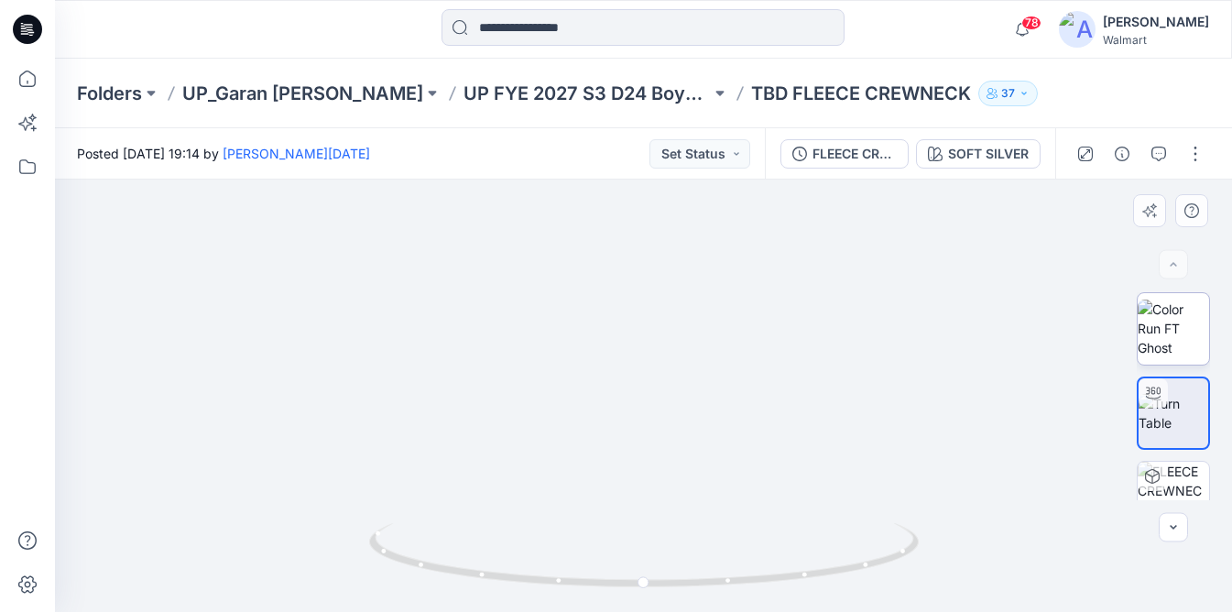
click at [1171, 306] on img at bounding box center [1173, 329] width 71 height 58
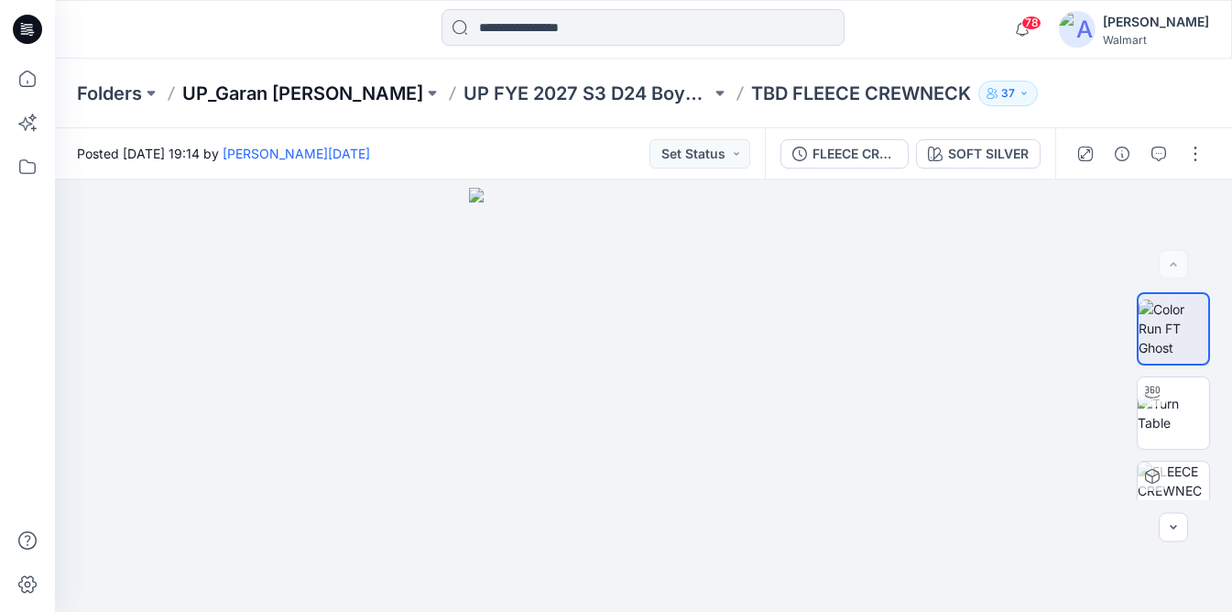
click at [279, 92] on p "UP_Garan [PERSON_NAME]" at bounding box center [302, 94] width 241 height 26
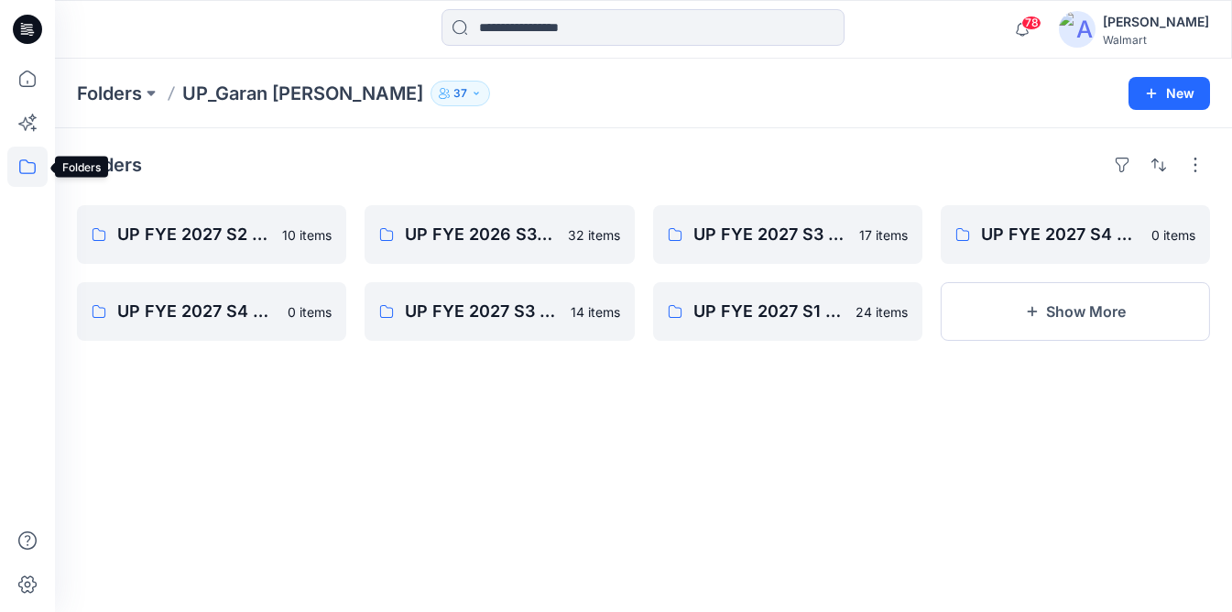
click at [30, 170] on icon at bounding box center [27, 167] width 40 height 40
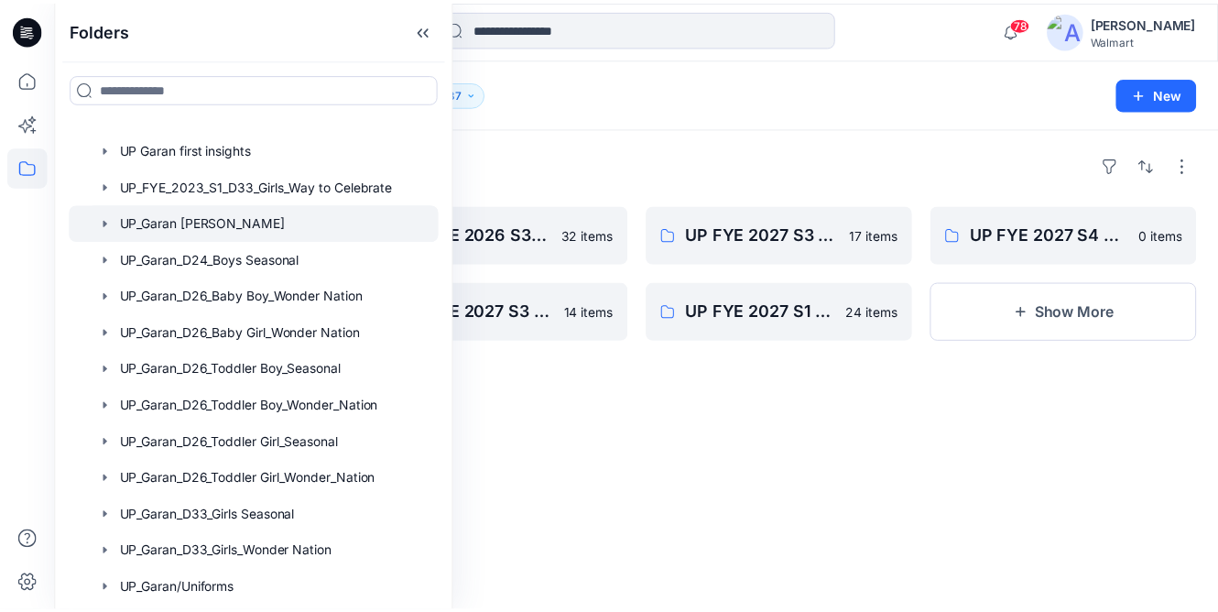
scroll to position [382, 0]
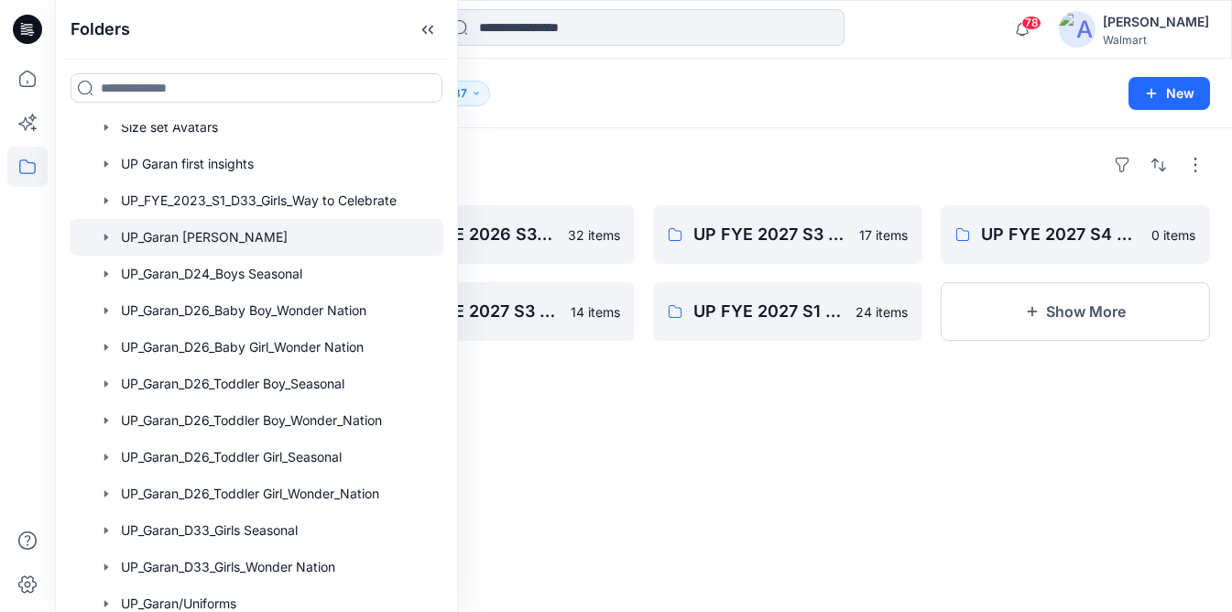
click at [201, 240] on div at bounding box center [257, 237] width 374 height 37
click at [216, 235] on div at bounding box center [257, 237] width 374 height 37
click at [717, 431] on div "Folders UP FYE 2027 S2 D33 Girls [PERSON_NAME] 10 items UP FYE 2027 S4 D24 Boys…" at bounding box center [643, 370] width 1177 height 484
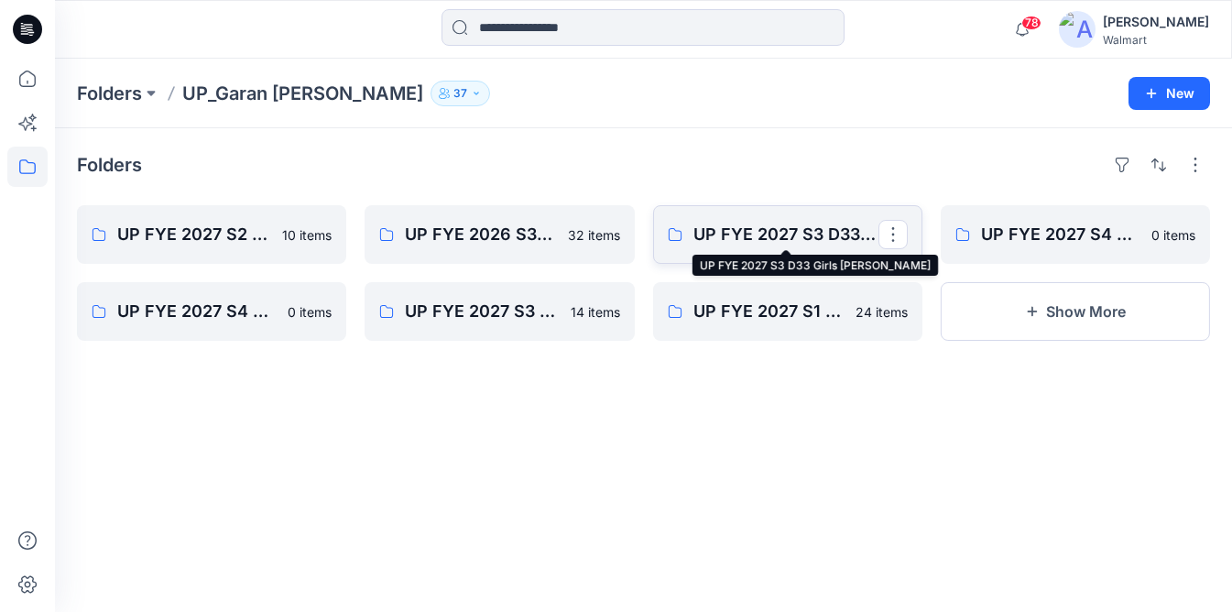
click at [747, 228] on p "UP FYE 2027 S3 D33 Girls [PERSON_NAME]" at bounding box center [785, 235] width 185 height 26
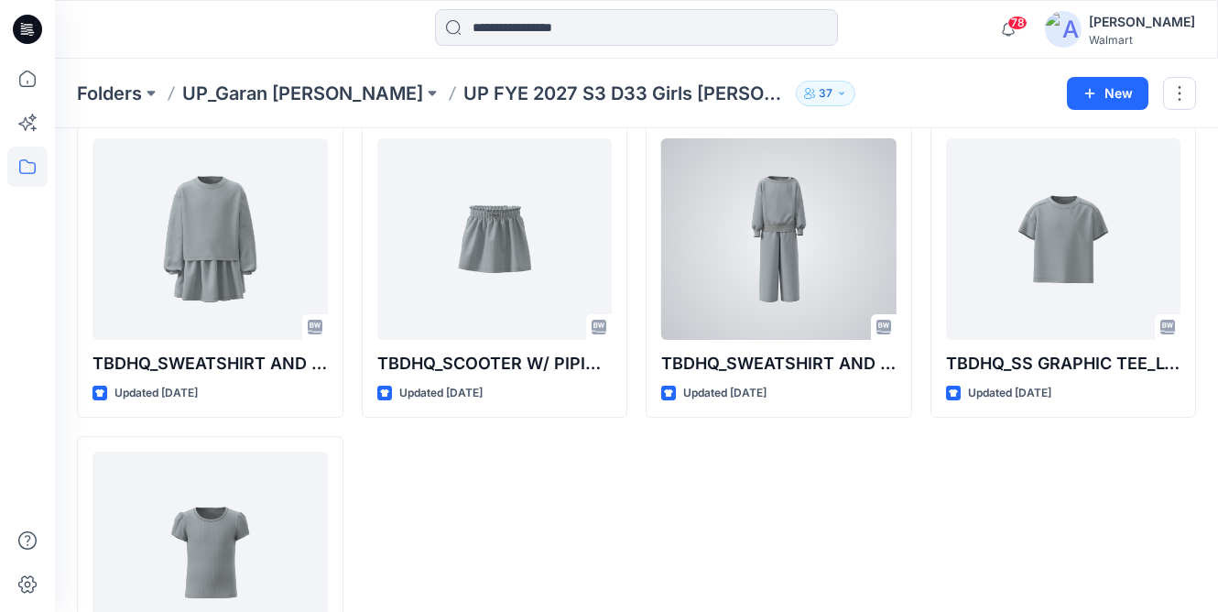
scroll to position [995, 0]
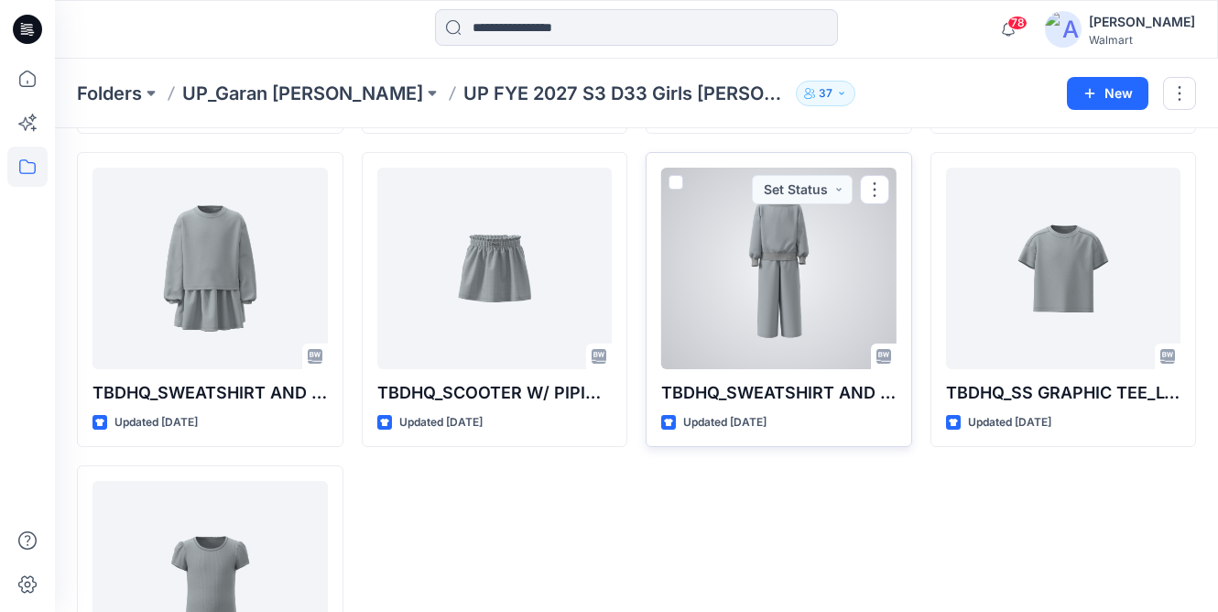
click at [787, 334] on div at bounding box center [778, 269] width 235 height 202
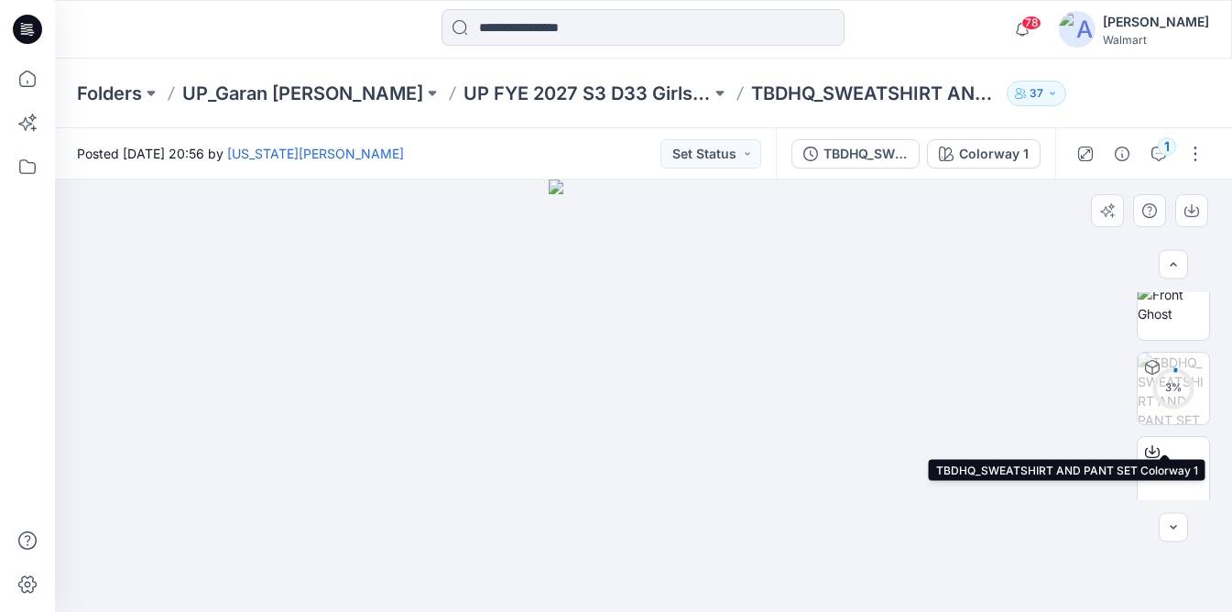
scroll to position [202, 0]
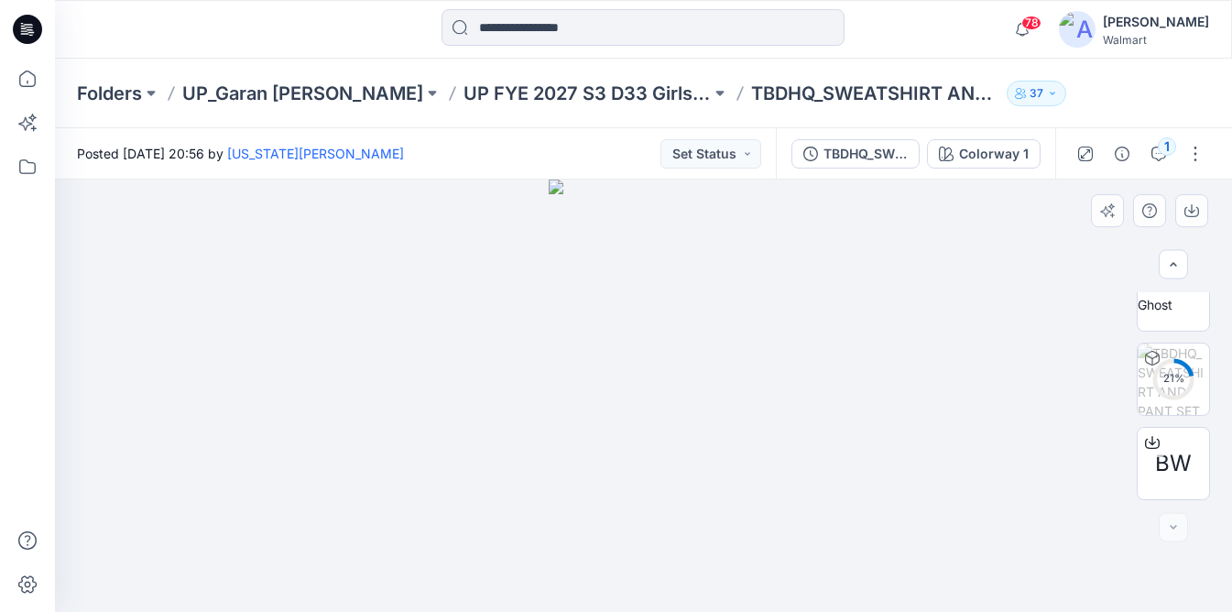
click at [1009, 457] on div at bounding box center [643, 396] width 1177 height 432
